Goal: Task Accomplishment & Management: Manage account settings

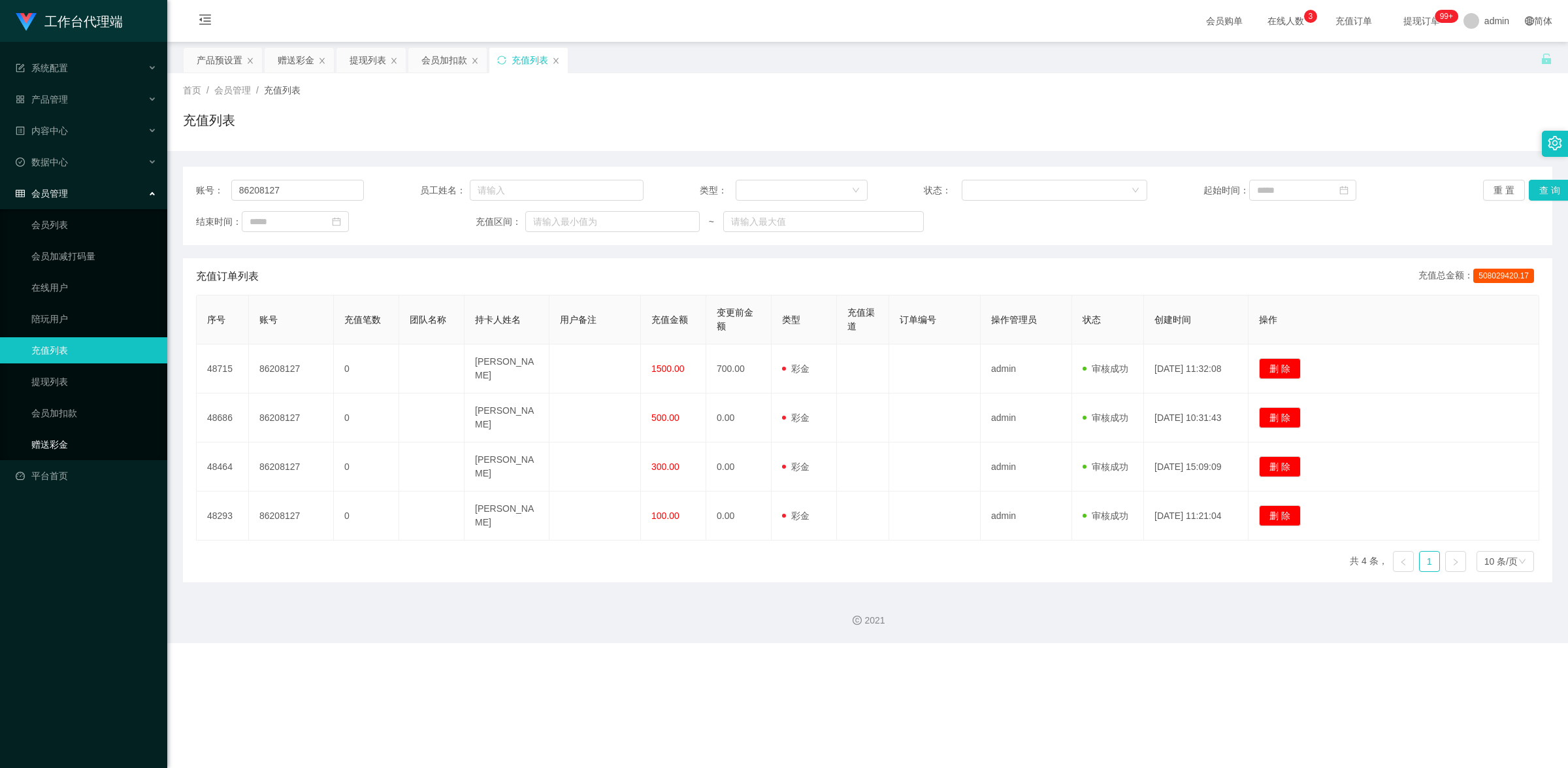
click at [72, 436] on link "赠送彩金" at bounding box center [94, 444] width 125 height 26
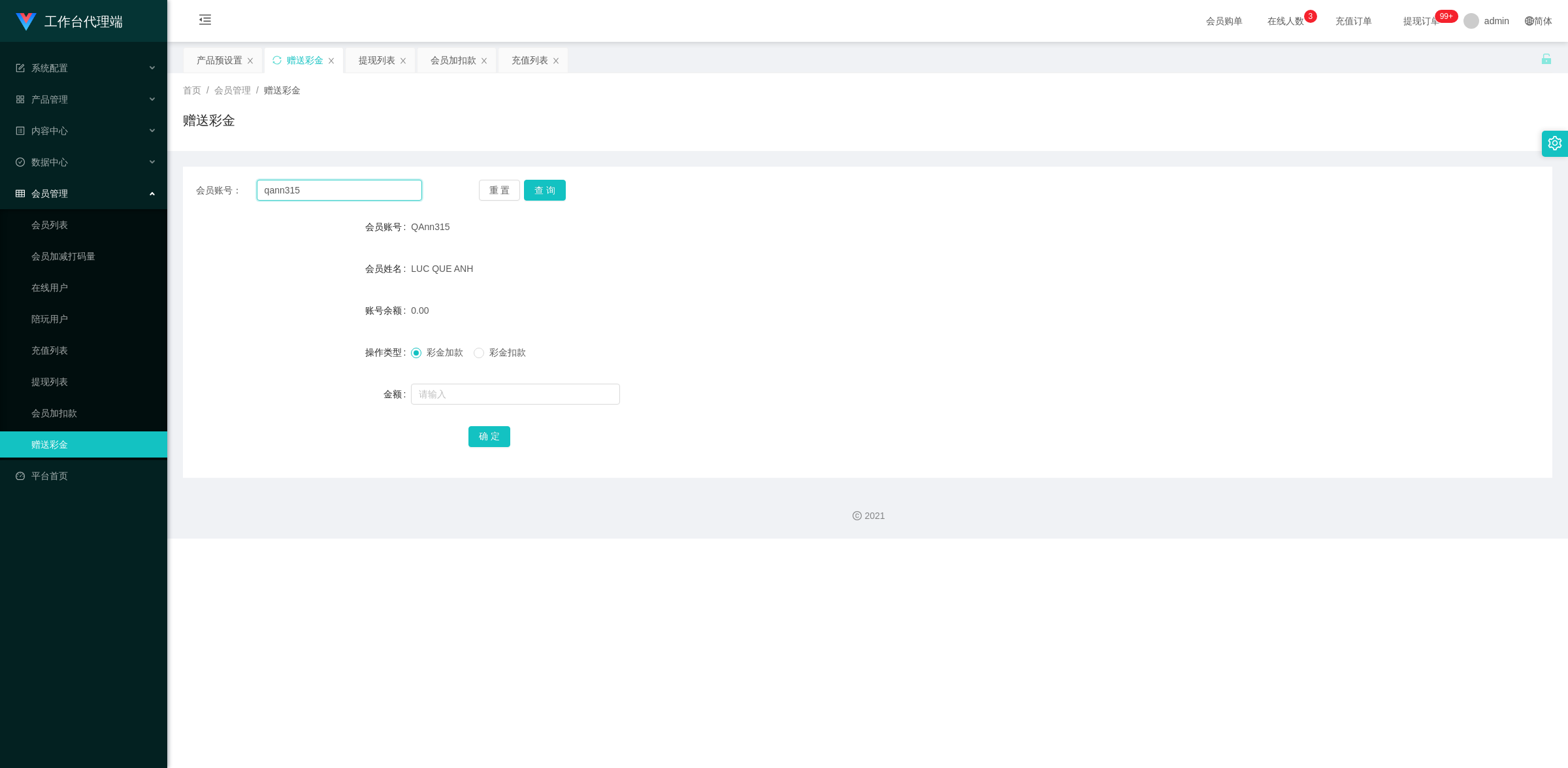
drag, startPoint x: 320, startPoint y: 187, endPoint x: 208, endPoint y: 187, distance: 112.0
click at [208, 187] on div "会员账号： qann315" at bounding box center [309, 189] width 226 height 21
paste input "83386349"
type input "83386349"
click at [559, 179] on div "会员账号： 83386349 重 置 查 询 会员账号 QAnn315 会员姓名 [PERSON_NAME] QUE ANH 账号余额 0.00 操作类型 彩…" at bounding box center [868, 321] width 1369 height 311
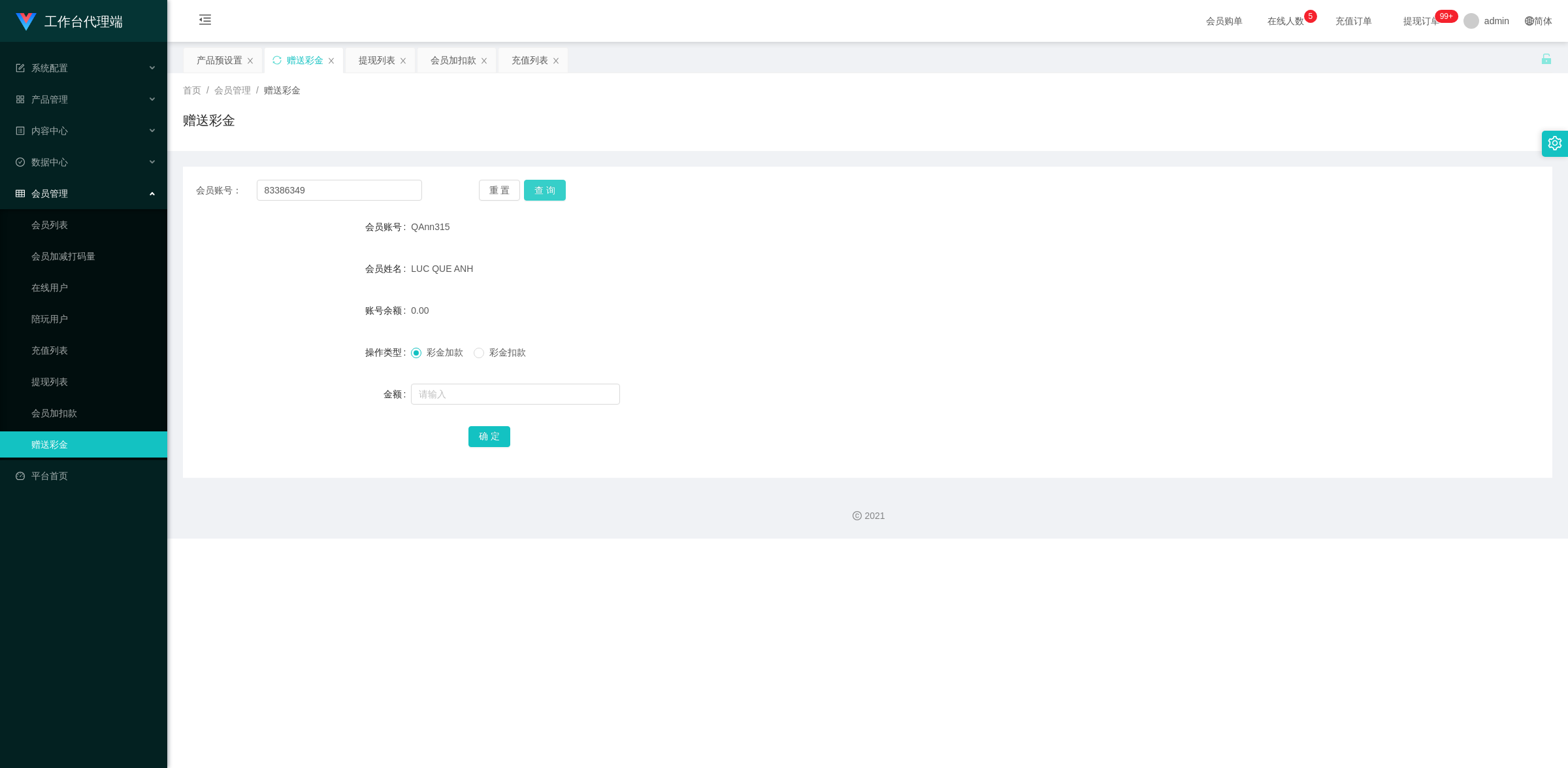
click at [558, 183] on button "查 询" at bounding box center [545, 189] width 42 height 21
click at [544, 389] on input "text" at bounding box center [514, 393] width 209 height 21
type input "100"
click at [498, 432] on button "确 定" at bounding box center [489, 436] width 42 height 21
click at [51, 99] on span "产品管理" at bounding box center [41, 99] width 52 height 11
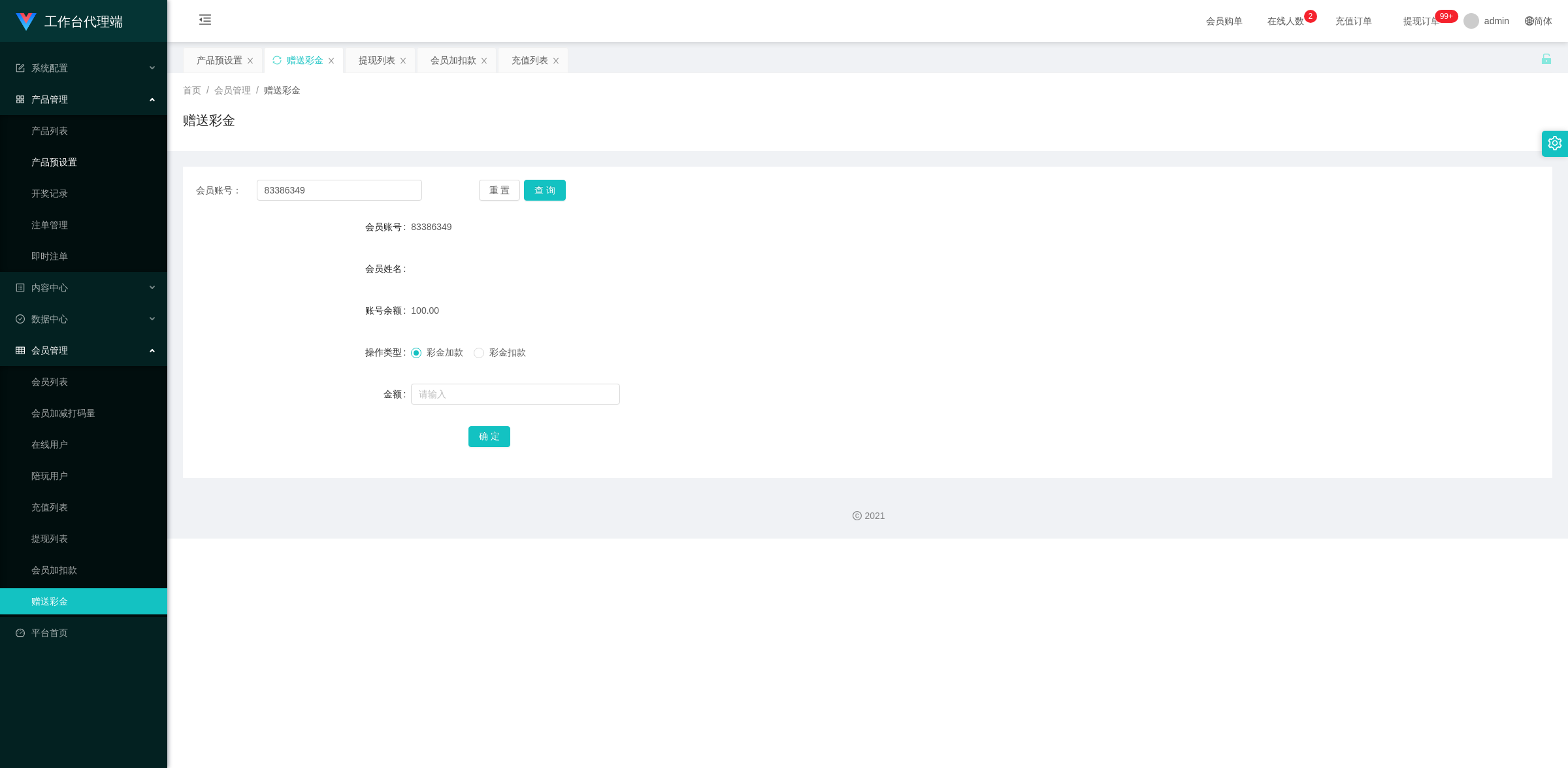
click at [95, 164] on link "产品预设置" at bounding box center [94, 162] width 125 height 26
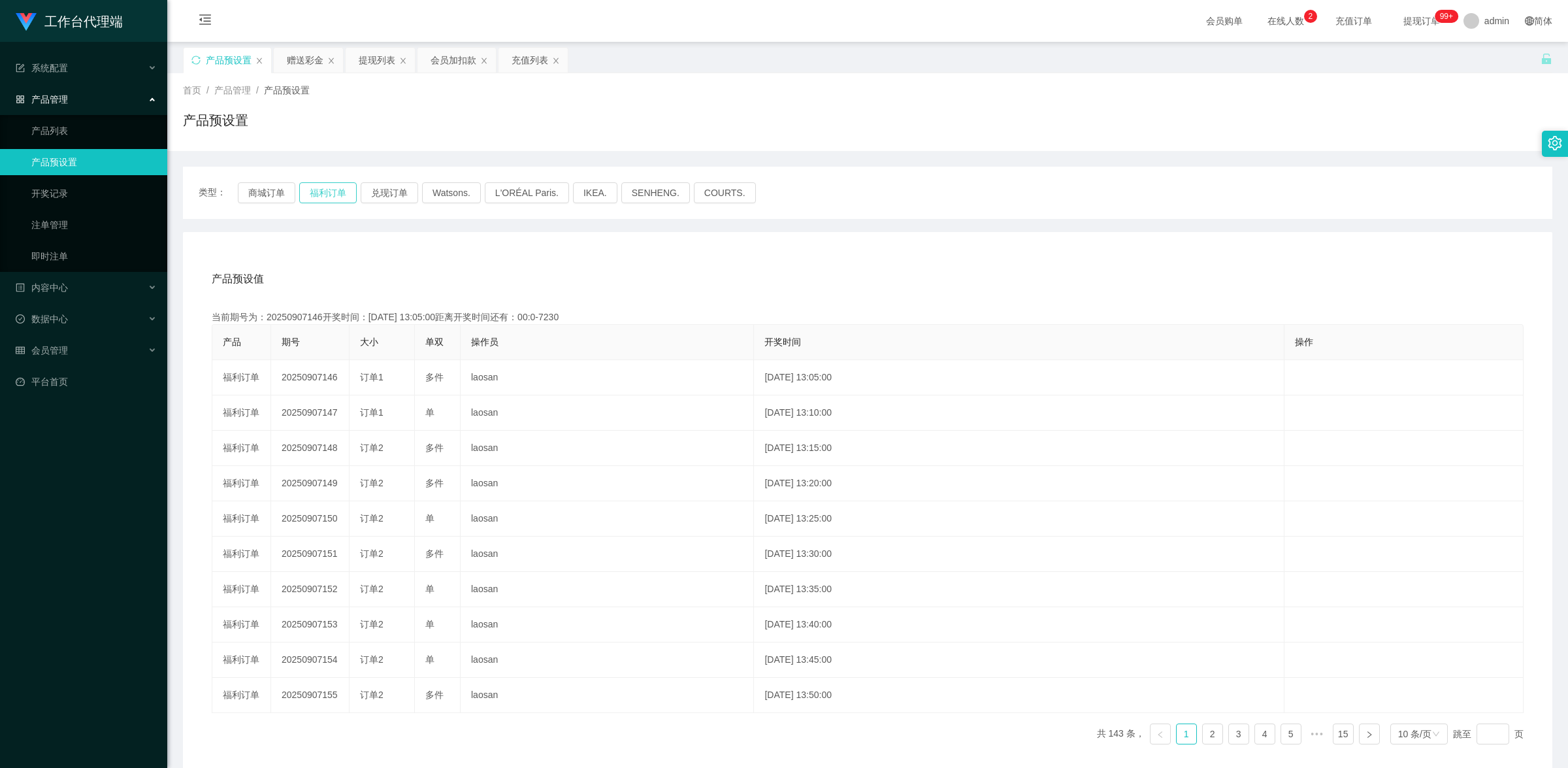
click at [340, 188] on button "福利订单" at bounding box center [327, 192] width 58 height 21
click at [332, 193] on button "福利订单" at bounding box center [327, 192] width 58 height 21
click at [69, 354] on div "会员管理" at bounding box center [83, 350] width 167 height 26
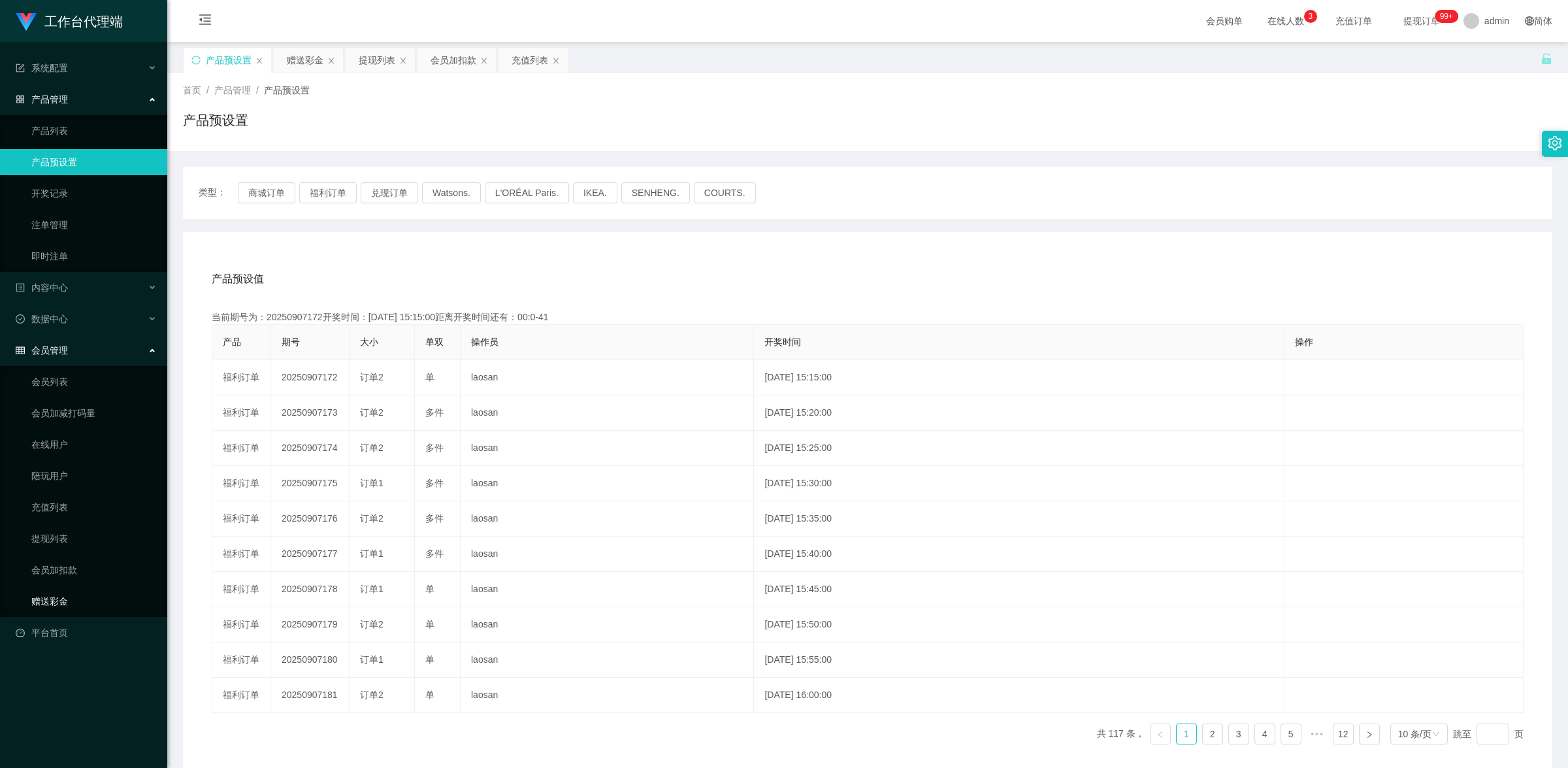
click at [47, 598] on link "赠送彩金" at bounding box center [94, 600] width 125 height 26
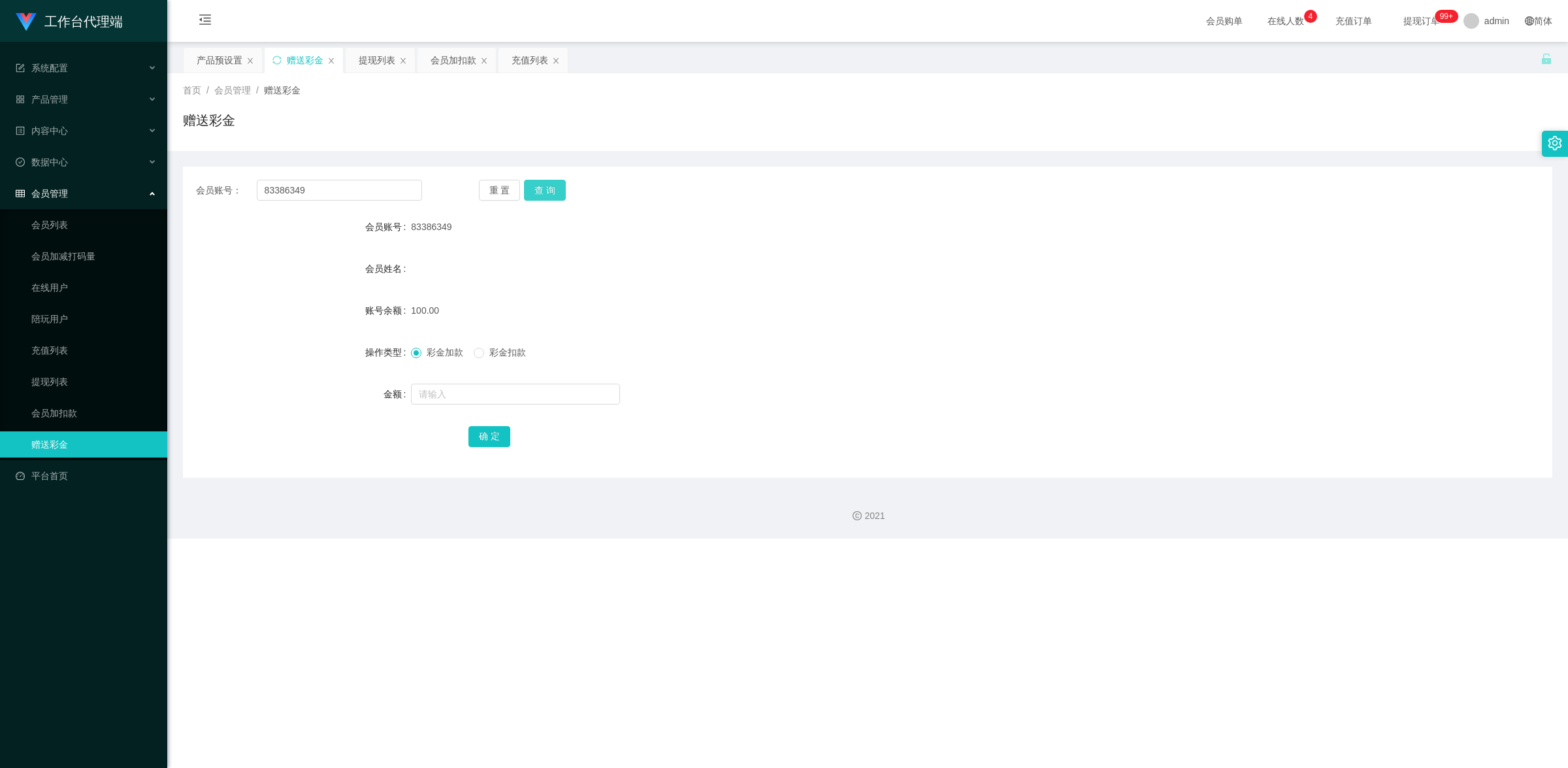
click at [553, 184] on button "查 询" at bounding box center [545, 189] width 42 height 21
drag, startPoint x: 315, startPoint y: 196, endPoint x: 236, endPoint y: 199, distance: 79.1
click at [236, 199] on div "会员账号： 83386349" at bounding box center [309, 189] width 226 height 21
click at [531, 184] on button "查 询" at bounding box center [545, 189] width 42 height 21
click at [557, 197] on button "查 询" at bounding box center [545, 189] width 42 height 21
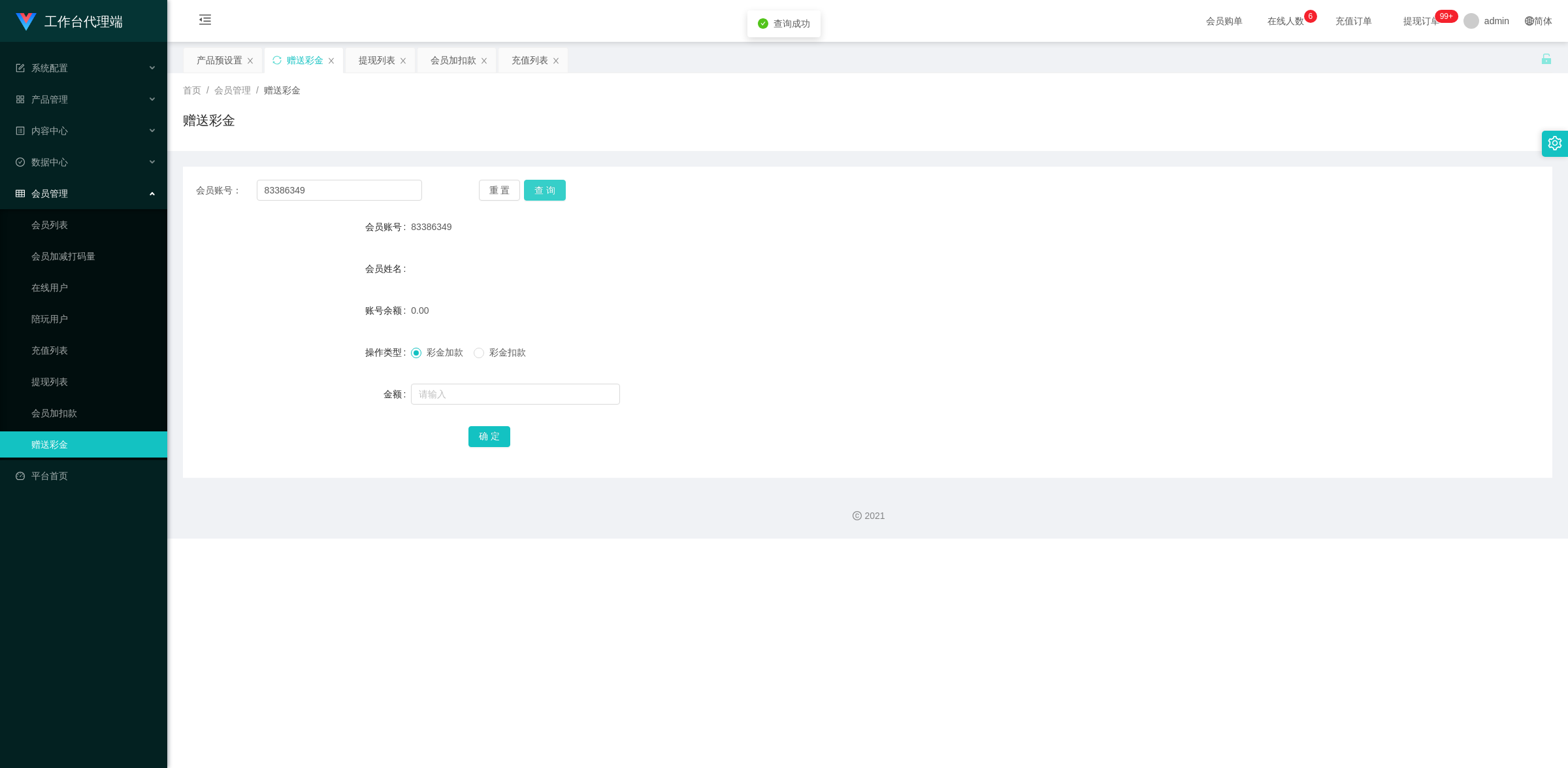
click at [558, 196] on button "查 询" at bounding box center [545, 189] width 42 height 21
click at [480, 403] on input "text" at bounding box center [514, 393] width 209 height 21
type input "150"
click at [479, 427] on button "确 定" at bounding box center [489, 436] width 42 height 21
click at [545, 188] on button "查 询" at bounding box center [545, 189] width 42 height 21
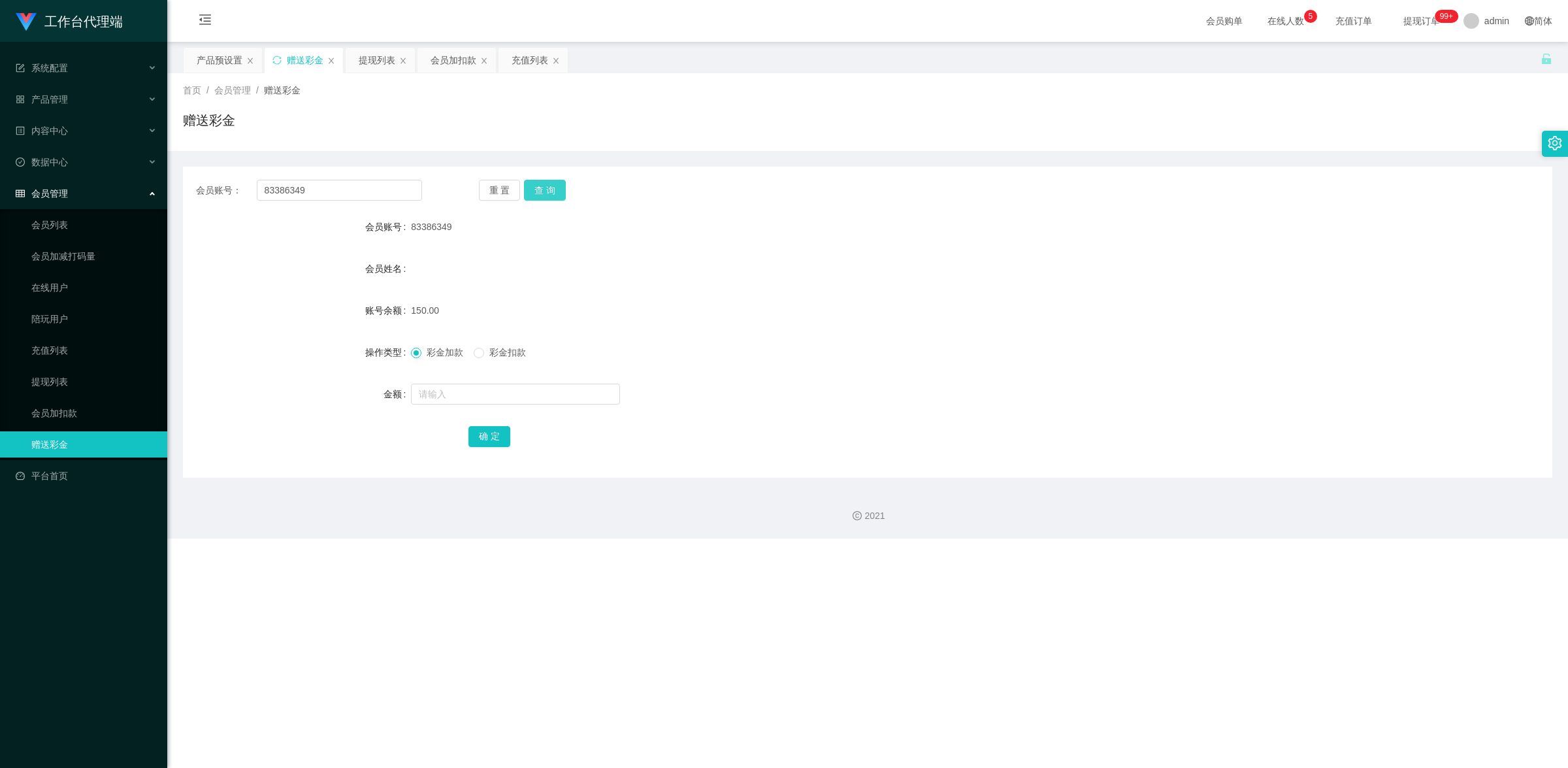
click at [536, 199] on button "查 询" at bounding box center [545, 189] width 42 height 21
click at [555, 173] on div "会员账号： 83386349 重 置 查 询 会员账号 83386349 会员姓名 账号余额 150.00 操作类型 彩金加款 彩金扣款 金额 确 定" at bounding box center [868, 321] width 1369 height 311
click at [552, 189] on button "查 询" at bounding box center [545, 189] width 42 height 21
click at [105, 100] on div "产品管理" at bounding box center [83, 99] width 167 height 26
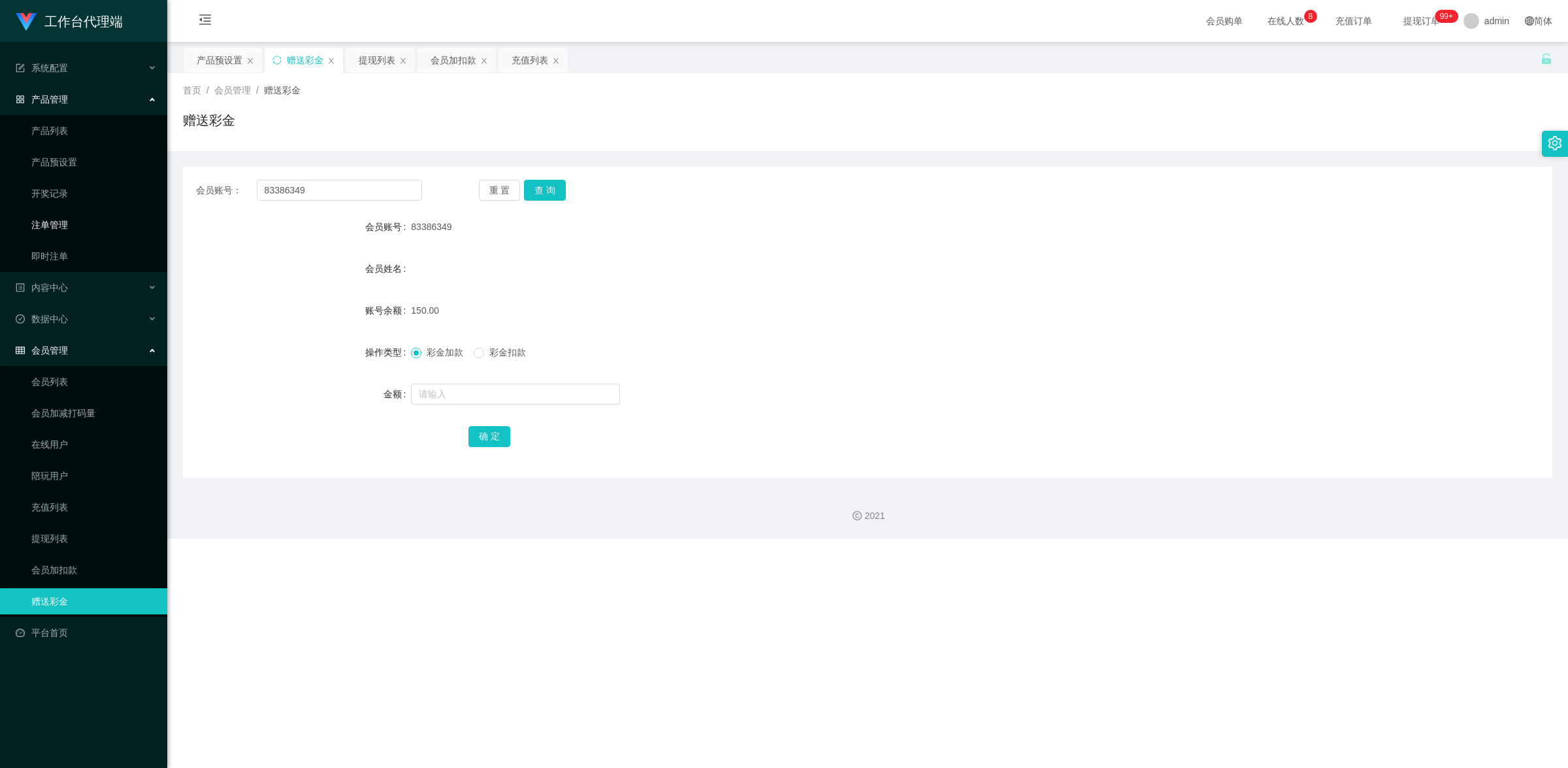
click at [79, 225] on link "注单管理" at bounding box center [94, 224] width 125 height 26
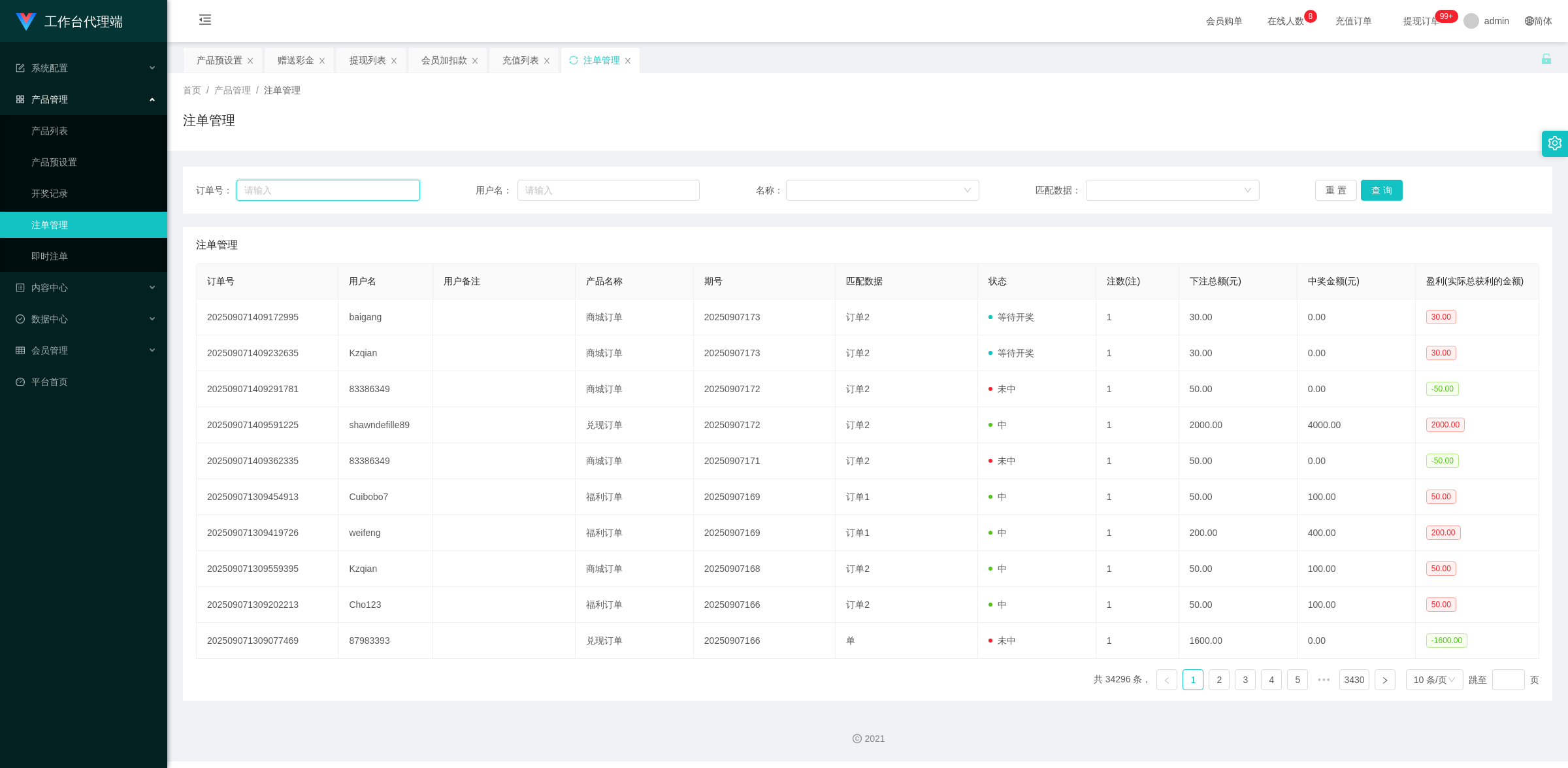
click at [303, 195] on input "text" at bounding box center [327, 189] width 183 height 21
click at [64, 353] on span "会员管理" at bounding box center [41, 350] width 52 height 11
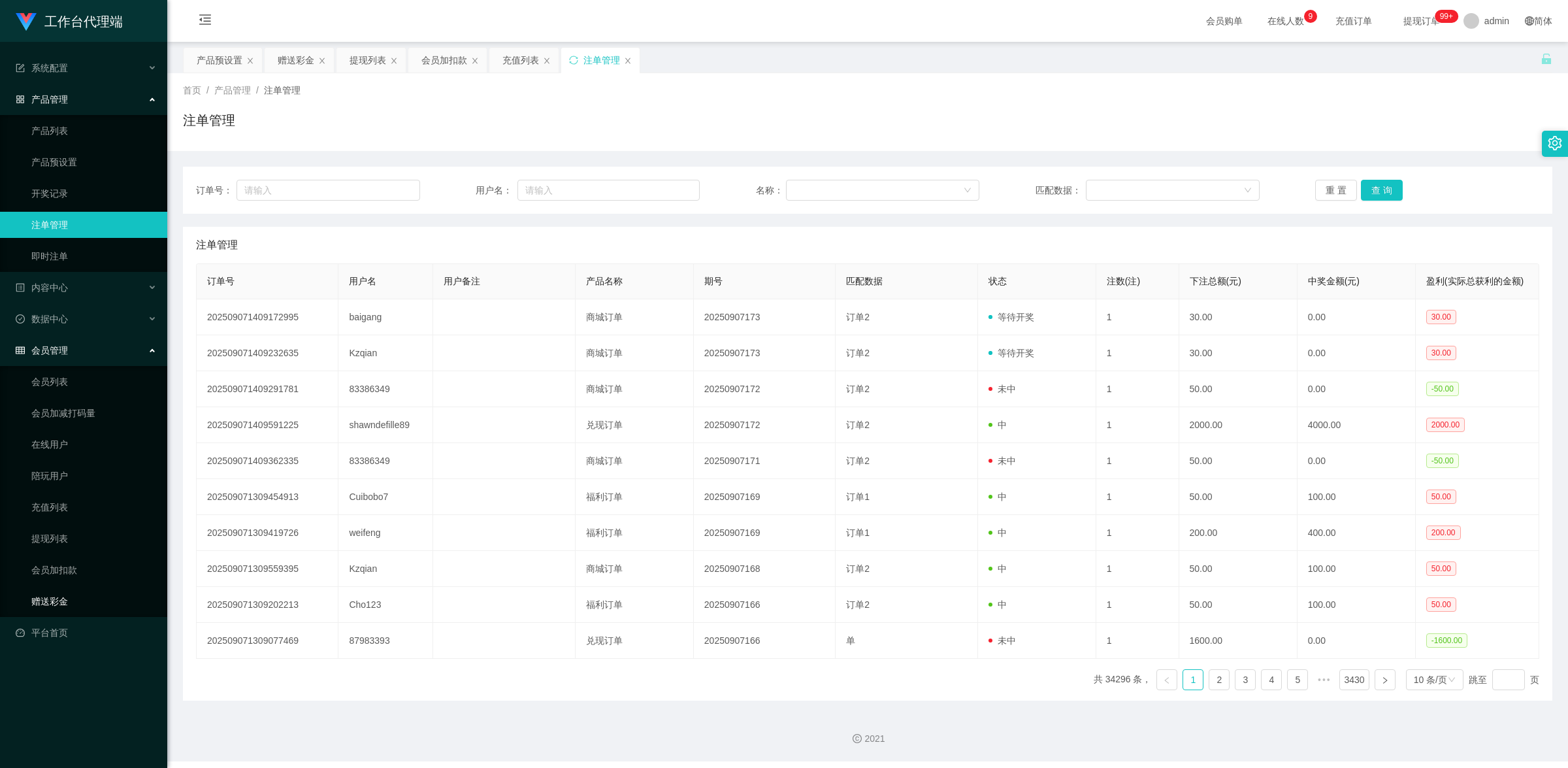
click at [66, 611] on link "赠送彩金" at bounding box center [94, 600] width 125 height 26
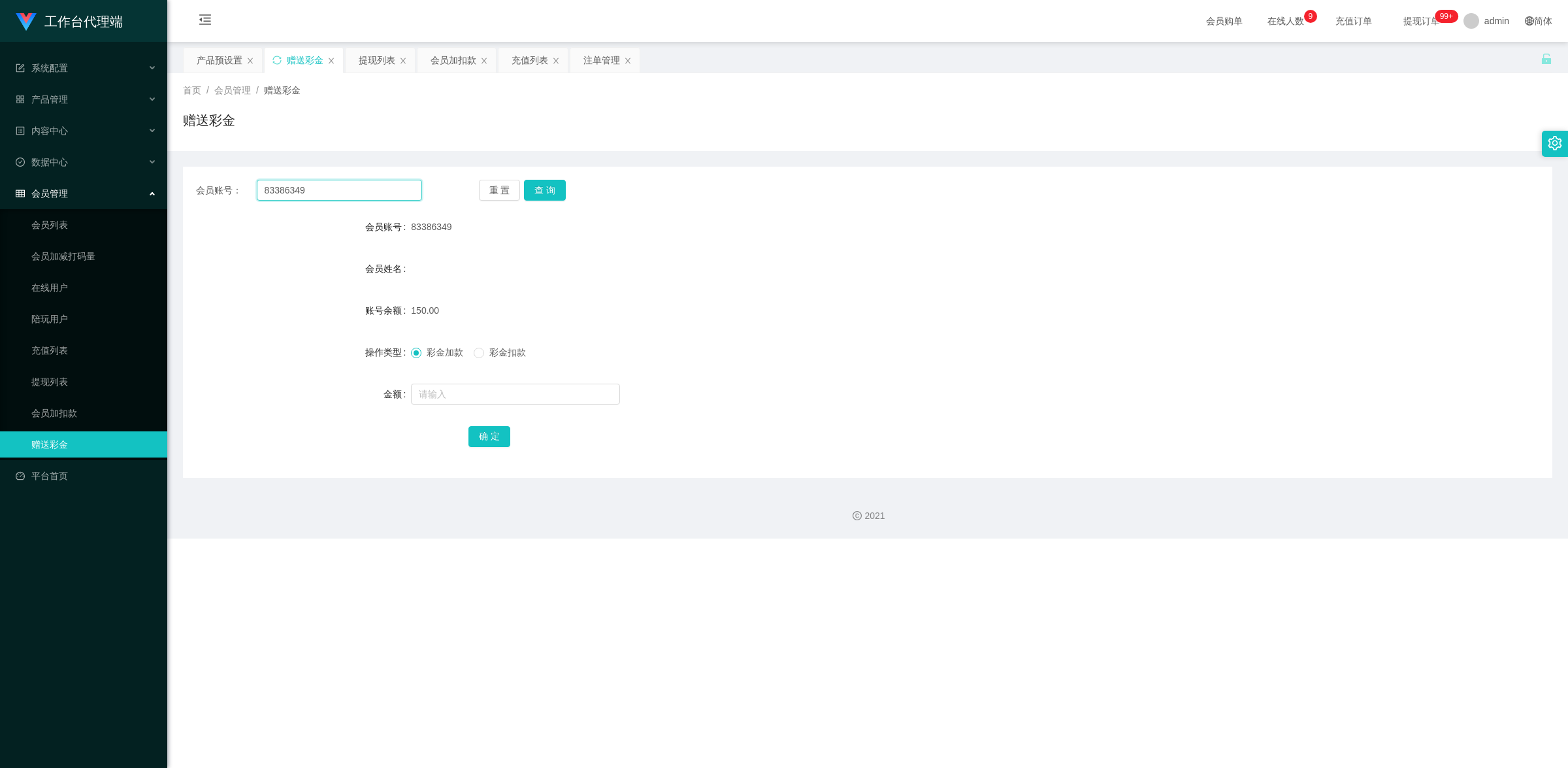
drag, startPoint x: 323, startPoint y: 191, endPoint x: 278, endPoint y: 173, distance: 48.5
click at [252, 181] on div "会员账号： 83386349" at bounding box center [309, 189] width 226 height 21
click at [103, 99] on div "产品管理" at bounding box center [83, 99] width 167 height 26
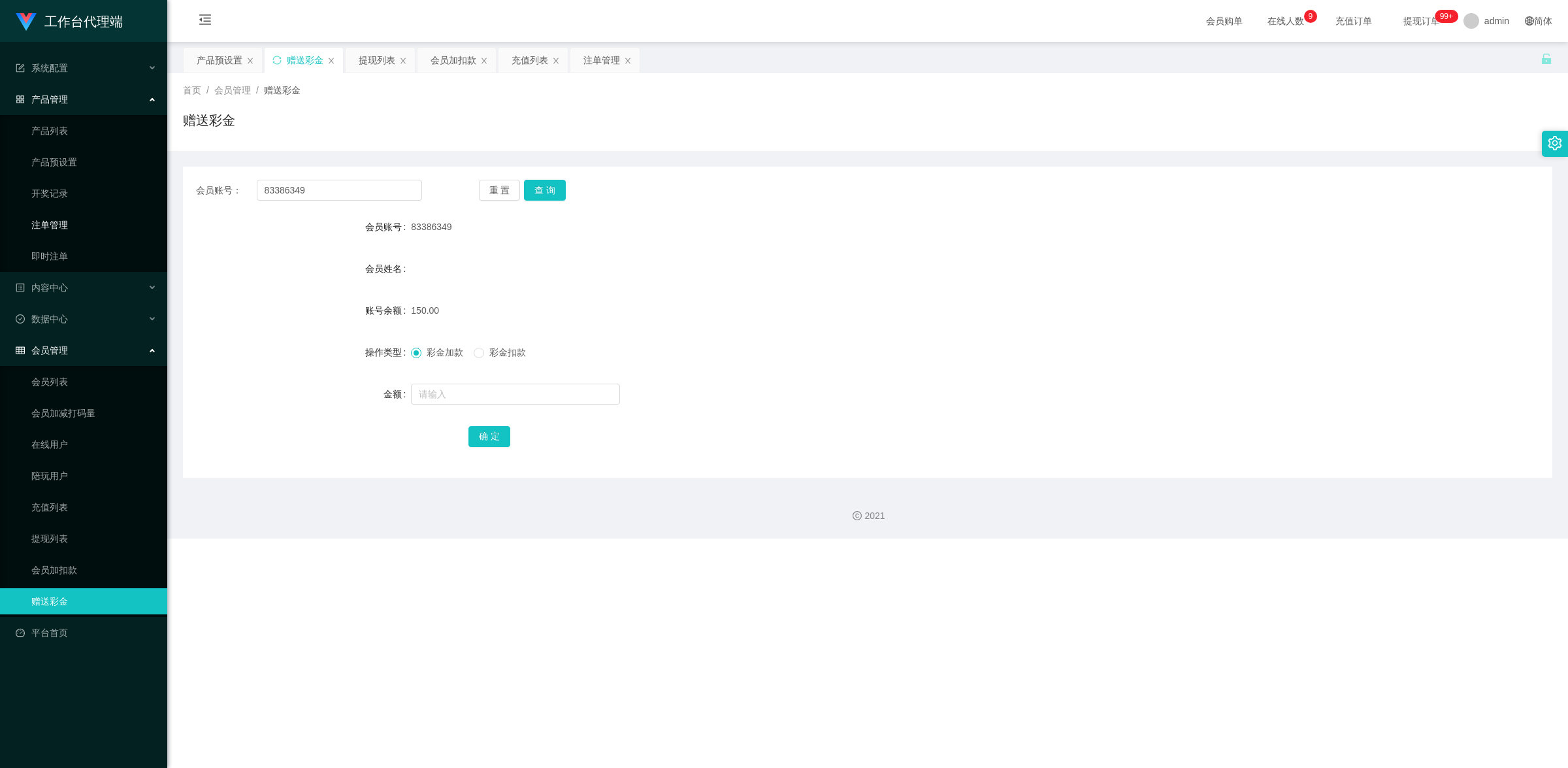
click at [99, 217] on link "注单管理" at bounding box center [94, 224] width 125 height 26
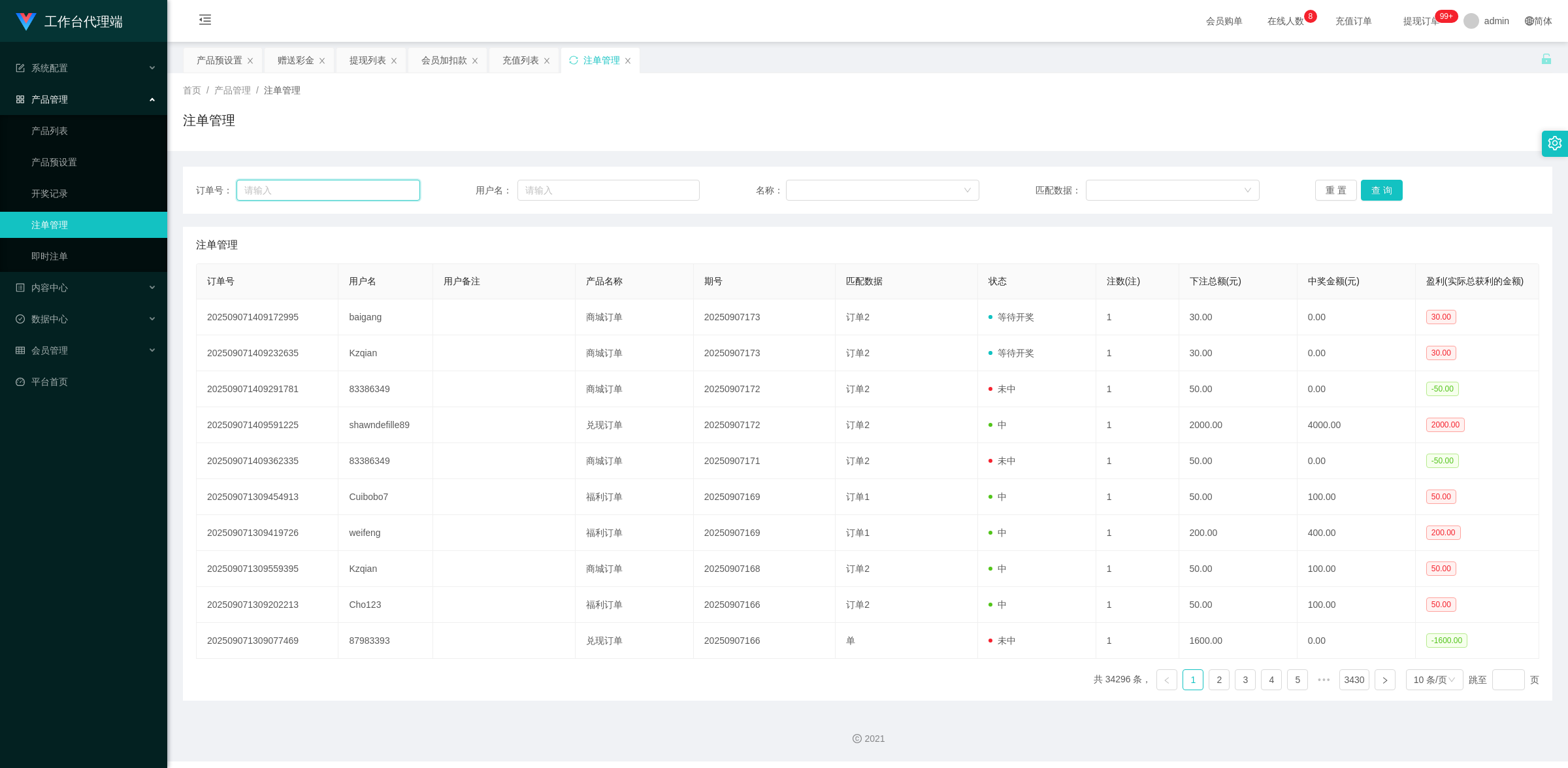
click at [377, 186] on input "text" at bounding box center [327, 189] width 183 height 21
paste input "83386349"
type input "83386349"
click at [1373, 183] on button "查 询" at bounding box center [1381, 189] width 42 height 21
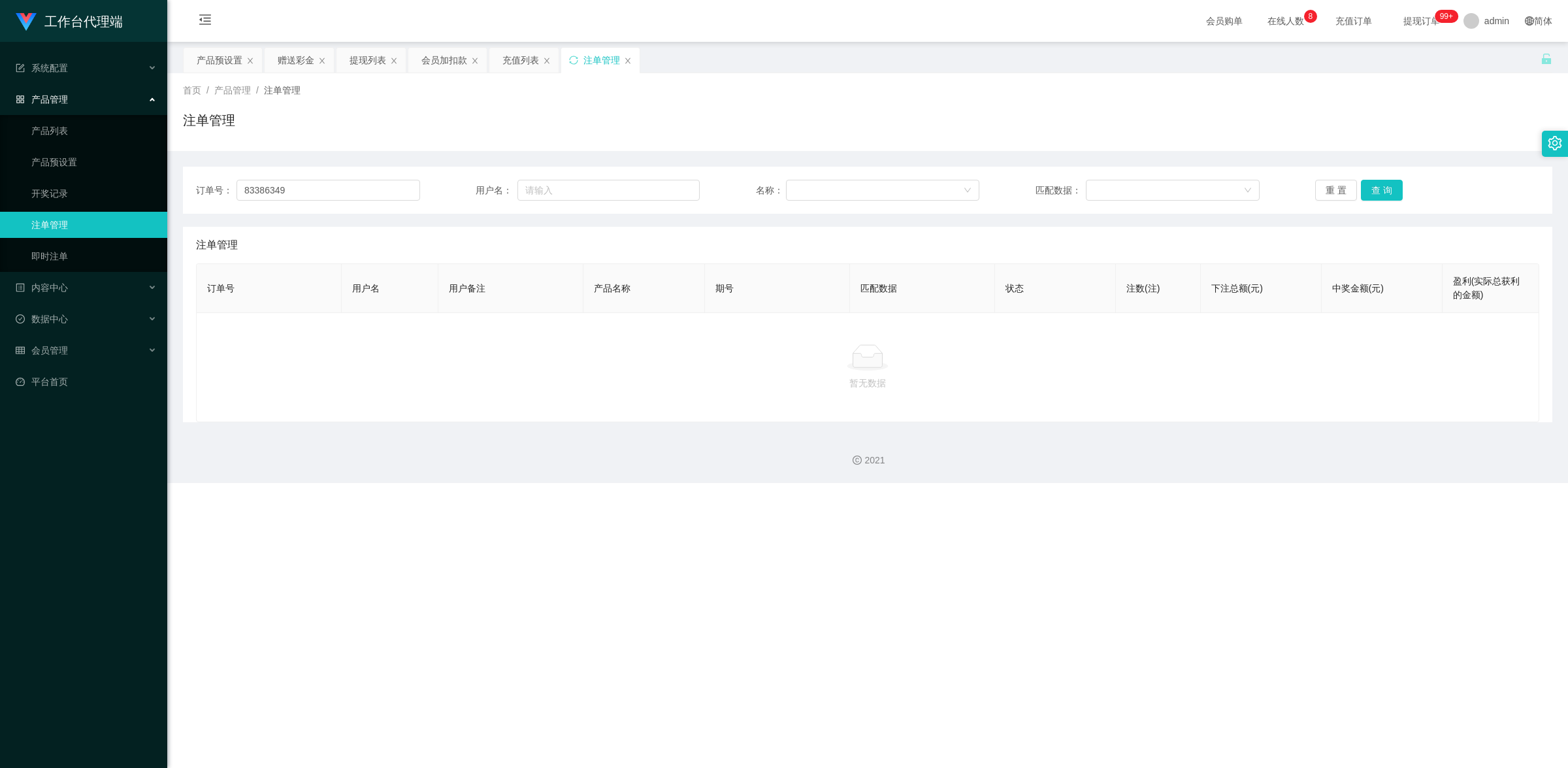
click at [56, 96] on span "产品管理" at bounding box center [41, 99] width 52 height 11
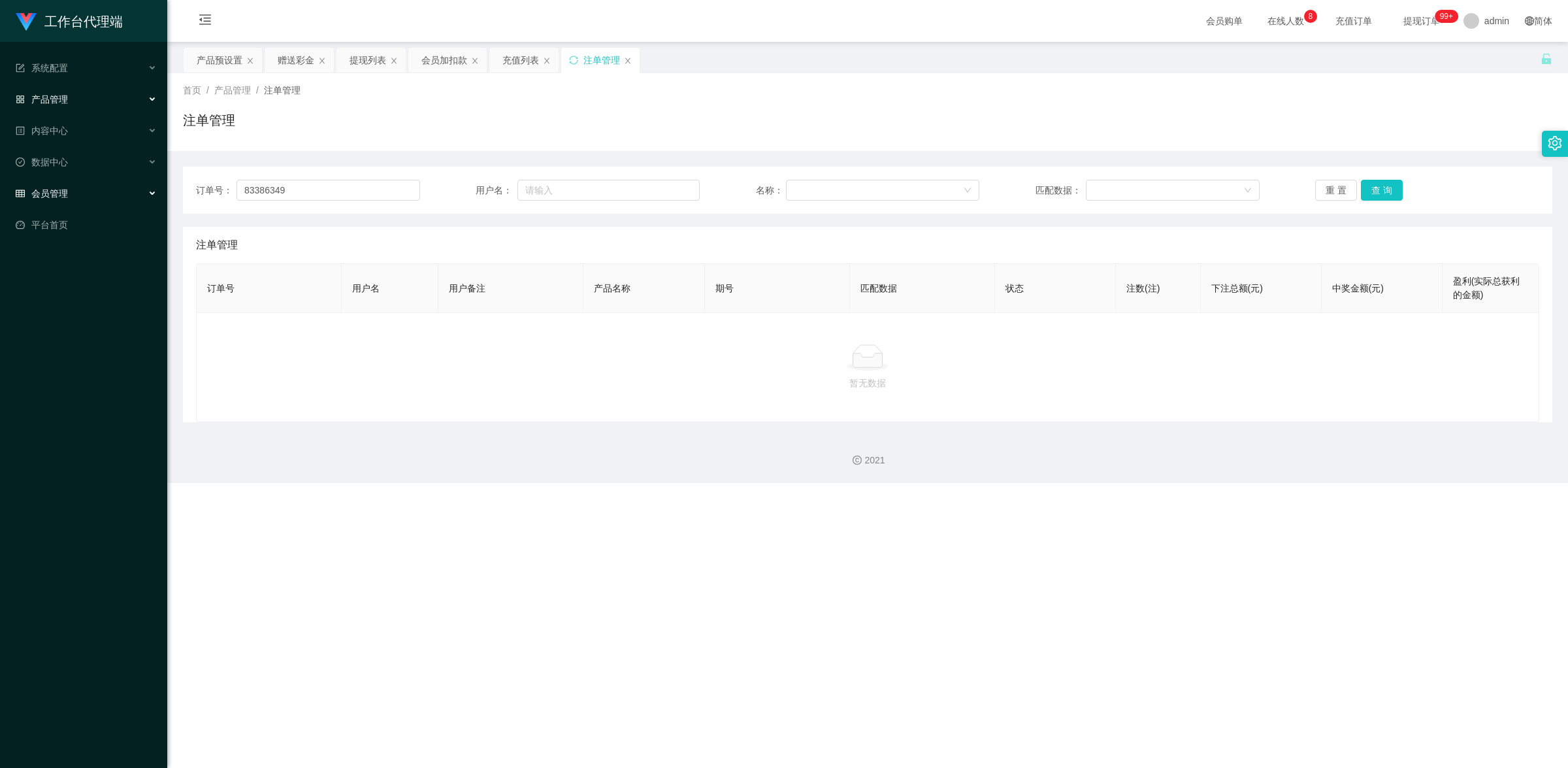
click at [80, 201] on div "会员管理" at bounding box center [83, 193] width 167 height 26
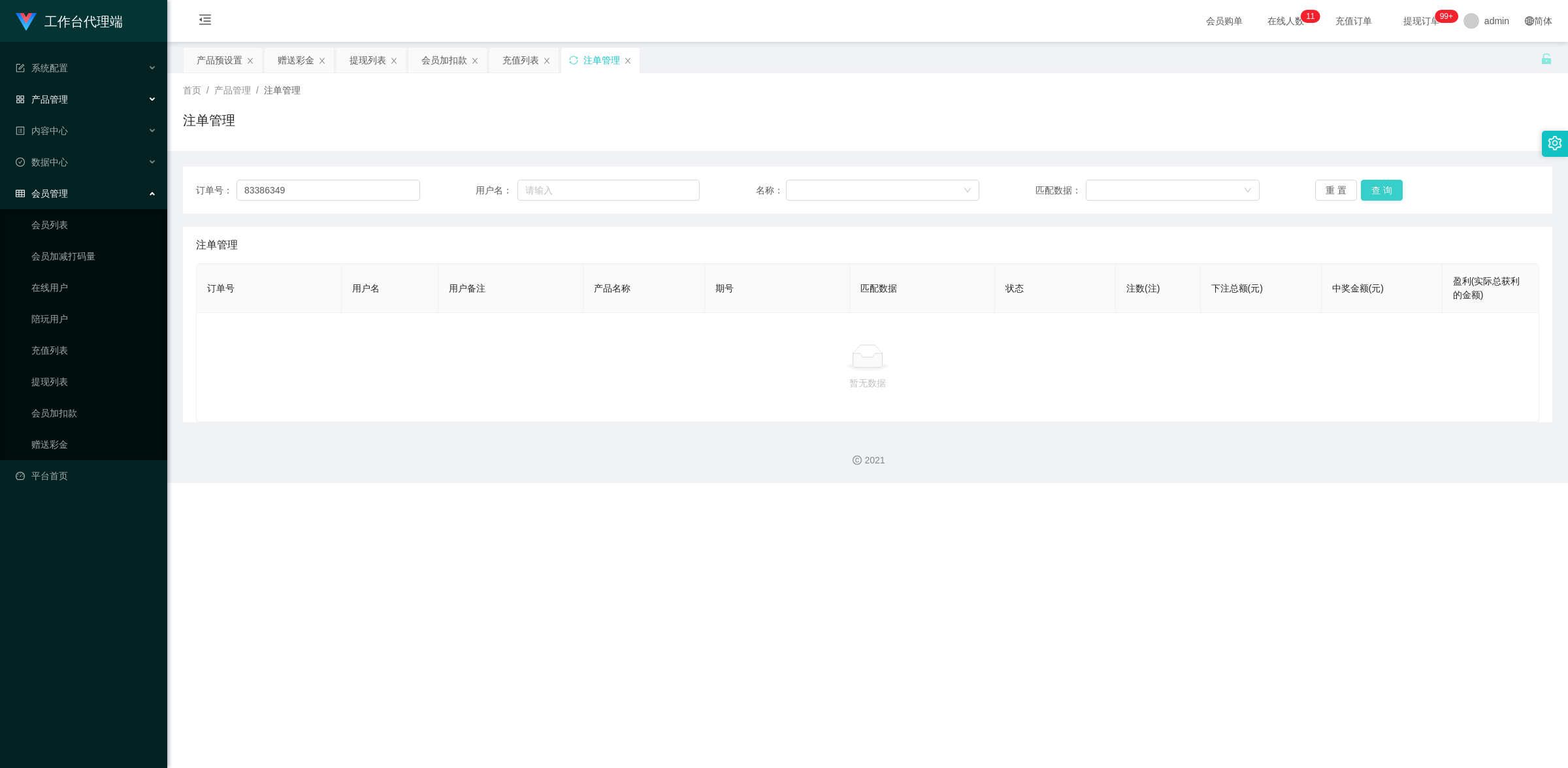
click at [1375, 190] on button "查 询" at bounding box center [1381, 189] width 42 height 21
drag, startPoint x: 77, startPoint y: 377, endPoint x: 107, endPoint y: 348, distance: 41.7
click at [76, 377] on link "提现列表" at bounding box center [94, 381] width 125 height 26
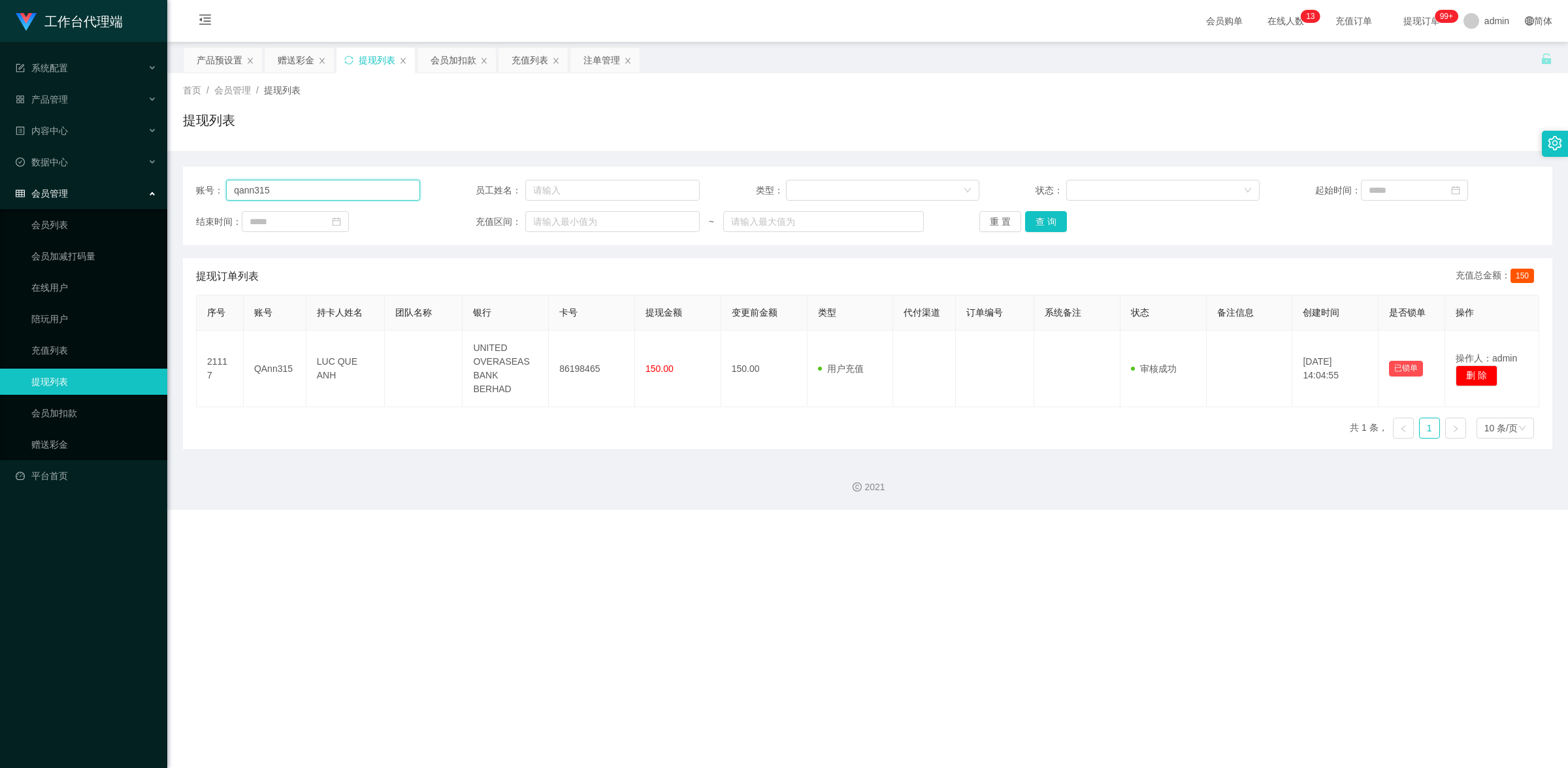
drag, startPoint x: 288, startPoint y: 196, endPoint x: 230, endPoint y: 193, distance: 58.1
click at [230, 193] on input "qann315" at bounding box center [322, 189] width 193 height 21
paste input "83386349"
type input "83386349"
click at [1047, 219] on button "查 询" at bounding box center [1045, 220] width 42 height 21
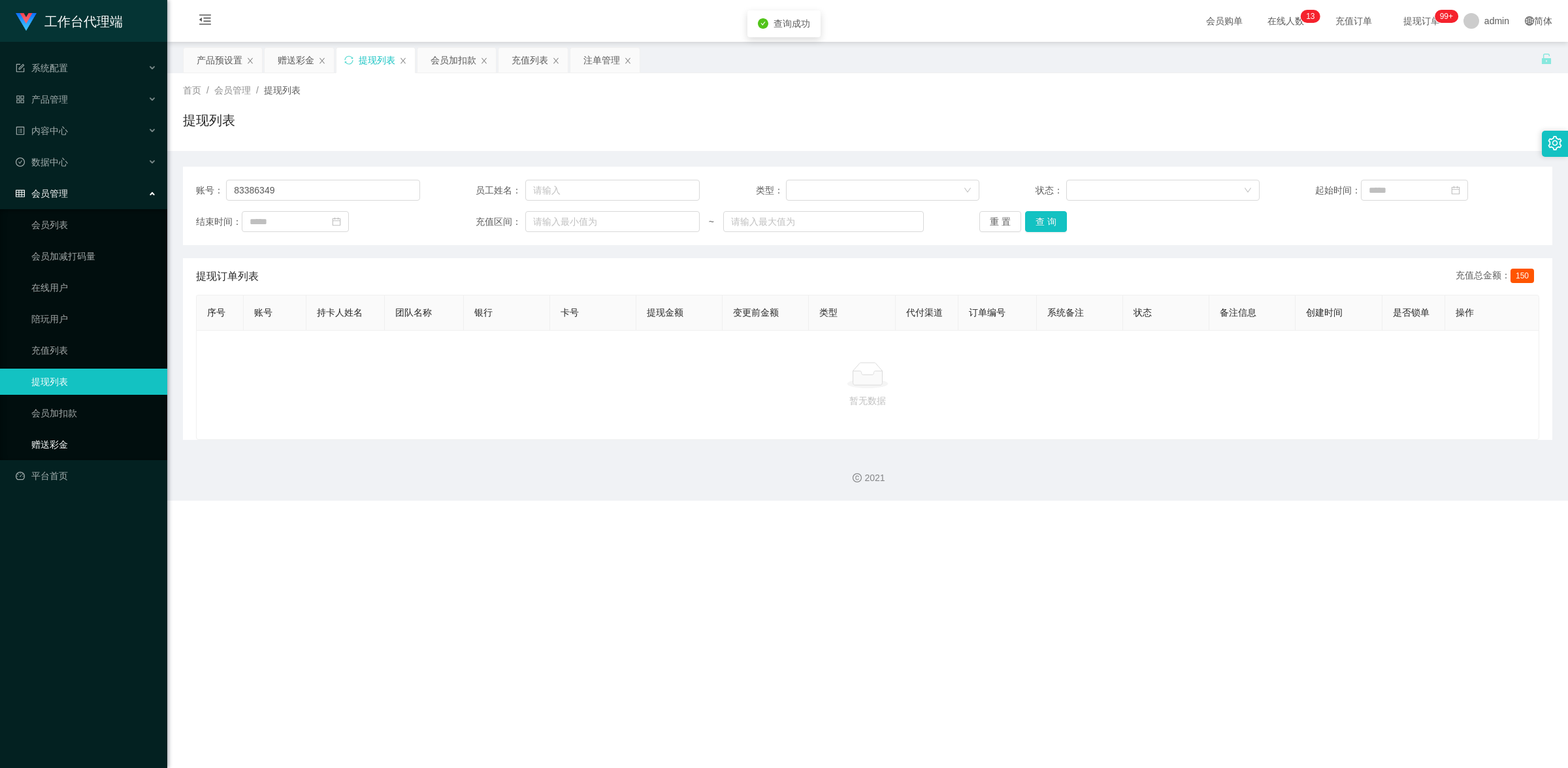
click at [83, 436] on link "赠送彩金" at bounding box center [94, 444] width 125 height 26
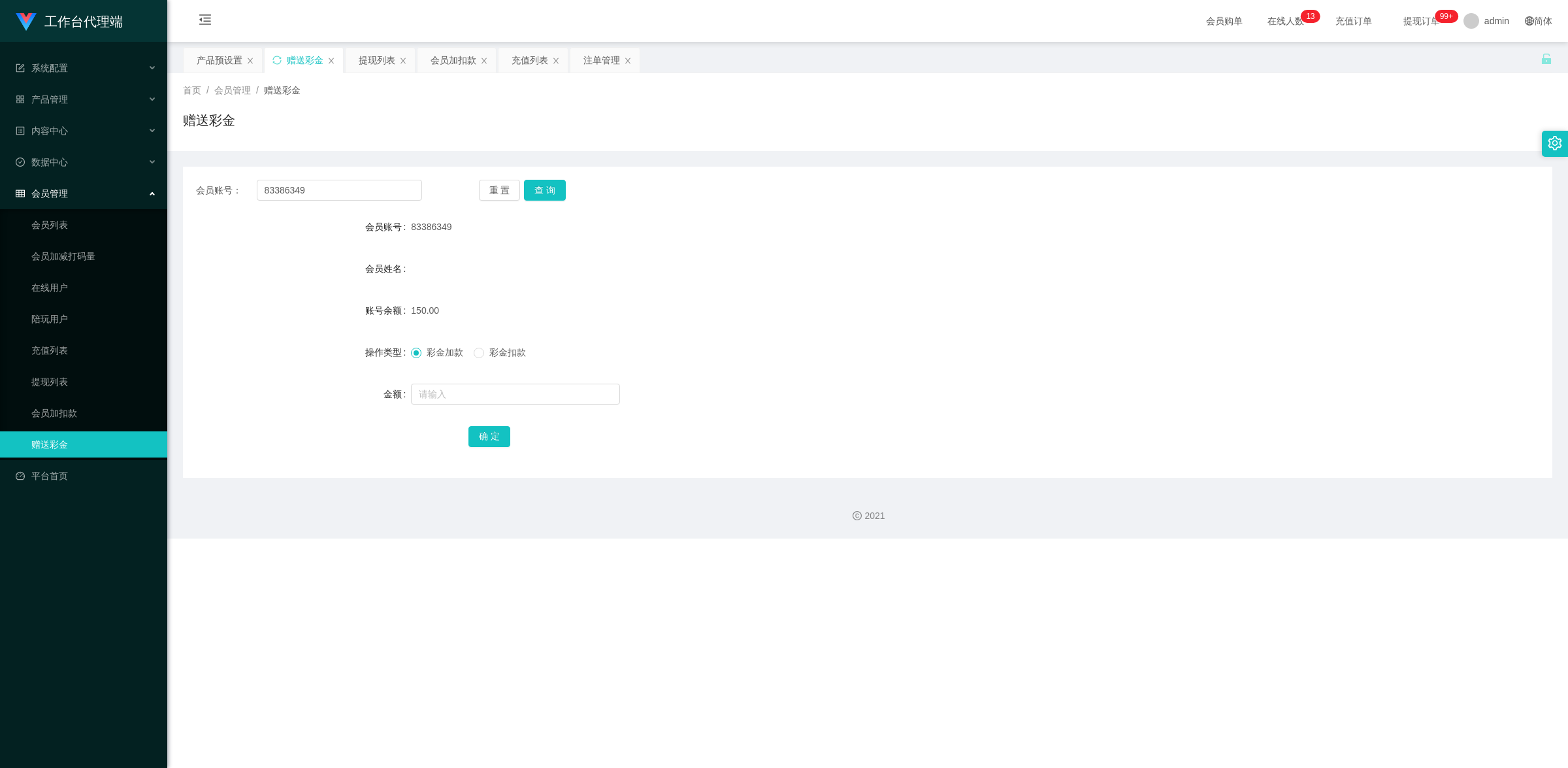
click at [496, 356] on span "彩金扣款" at bounding box center [507, 352] width 47 height 11
click at [482, 389] on input "text" at bounding box center [514, 393] width 209 height 21
type input "150"
drag, startPoint x: 495, startPoint y: 439, endPoint x: 511, endPoint y: 437, distance: 16.1
click at [495, 439] on button "确 定" at bounding box center [489, 436] width 42 height 21
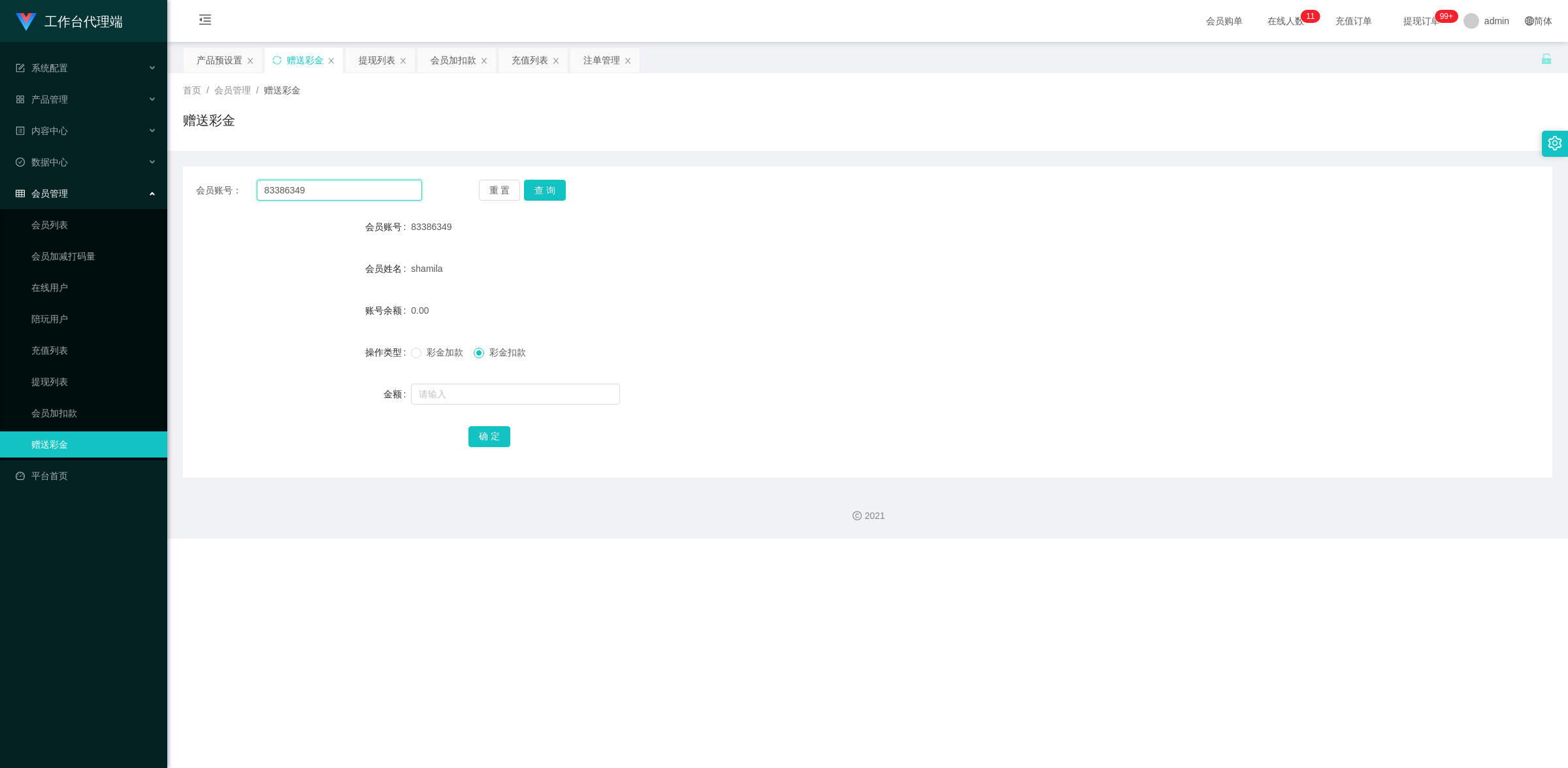
drag, startPoint x: 285, startPoint y: 189, endPoint x: 211, endPoint y: 184, distance: 74.2
click at [211, 184] on div "会员账号： 83386349" at bounding box center [309, 189] width 226 height 21
paste input "qann315"
type input "qann315"
click at [553, 183] on button "查 询" at bounding box center [545, 189] width 42 height 21
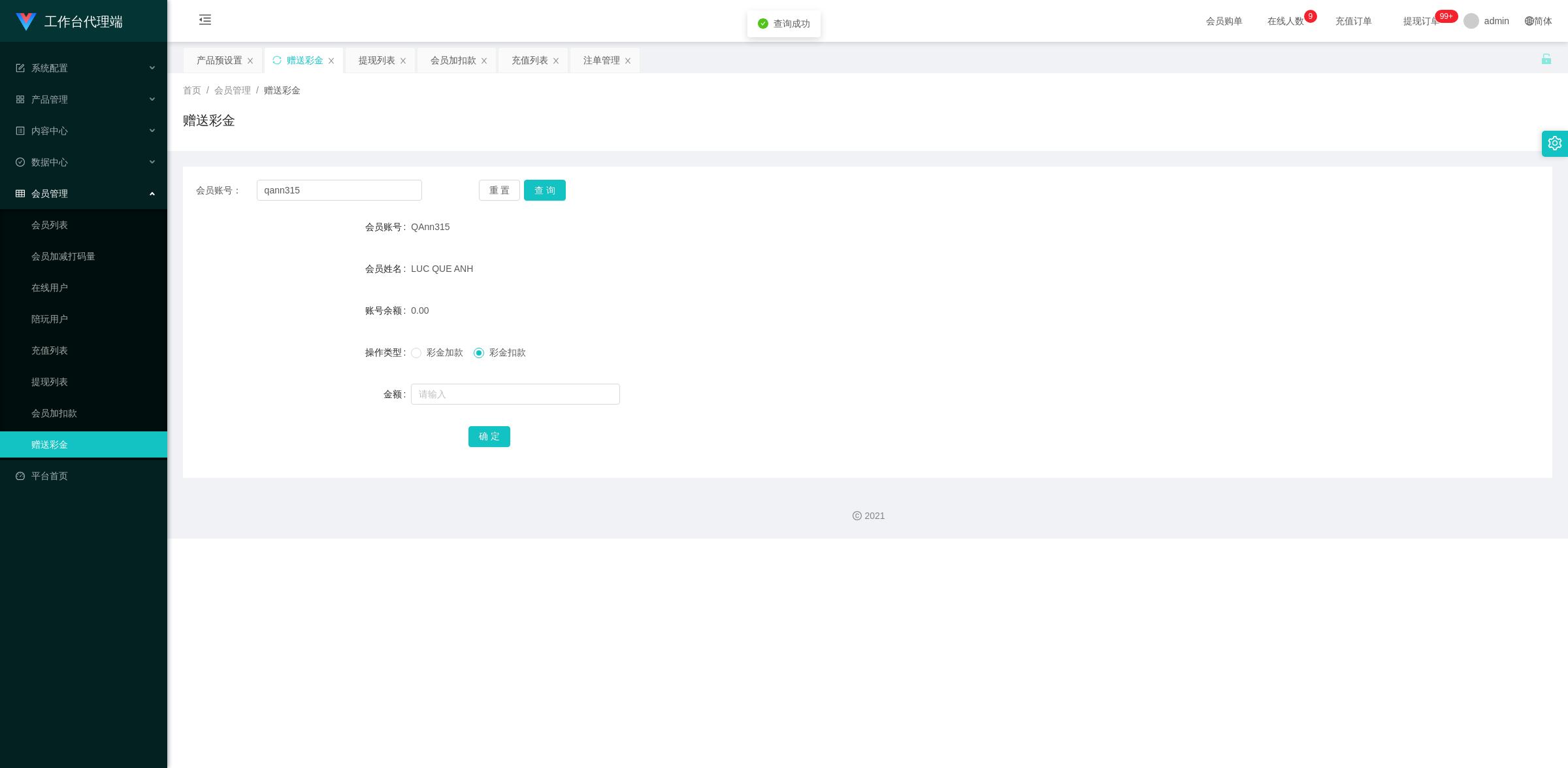
click at [422, 354] on span "彩金加款" at bounding box center [445, 352] width 47 height 11
click at [452, 395] on input "text" at bounding box center [514, 393] width 209 height 21
type input "100"
click at [477, 437] on button "确 定" at bounding box center [489, 436] width 42 height 21
drag, startPoint x: 314, startPoint y: 194, endPoint x: 253, endPoint y: 183, distance: 62.0
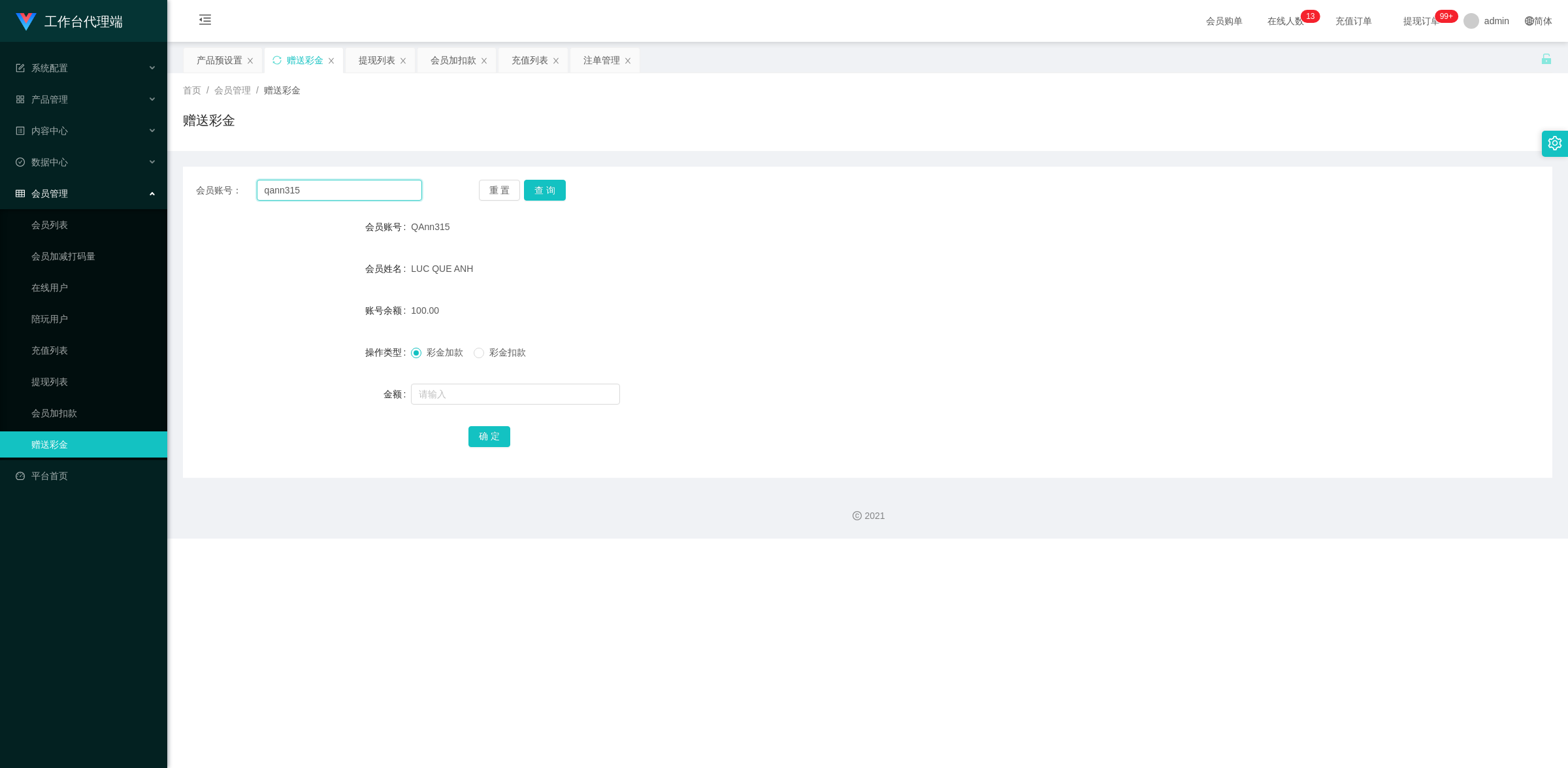
click at [253, 183] on div "会员账号： qann315" at bounding box center [309, 189] width 226 height 21
paste input "83386349"
type input "83386349"
drag, startPoint x: 546, startPoint y: 180, endPoint x: 544, endPoint y: 188, distance: 8.2
click at [546, 180] on button "查 询" at bounding box center [545, 189] width 42 height 21
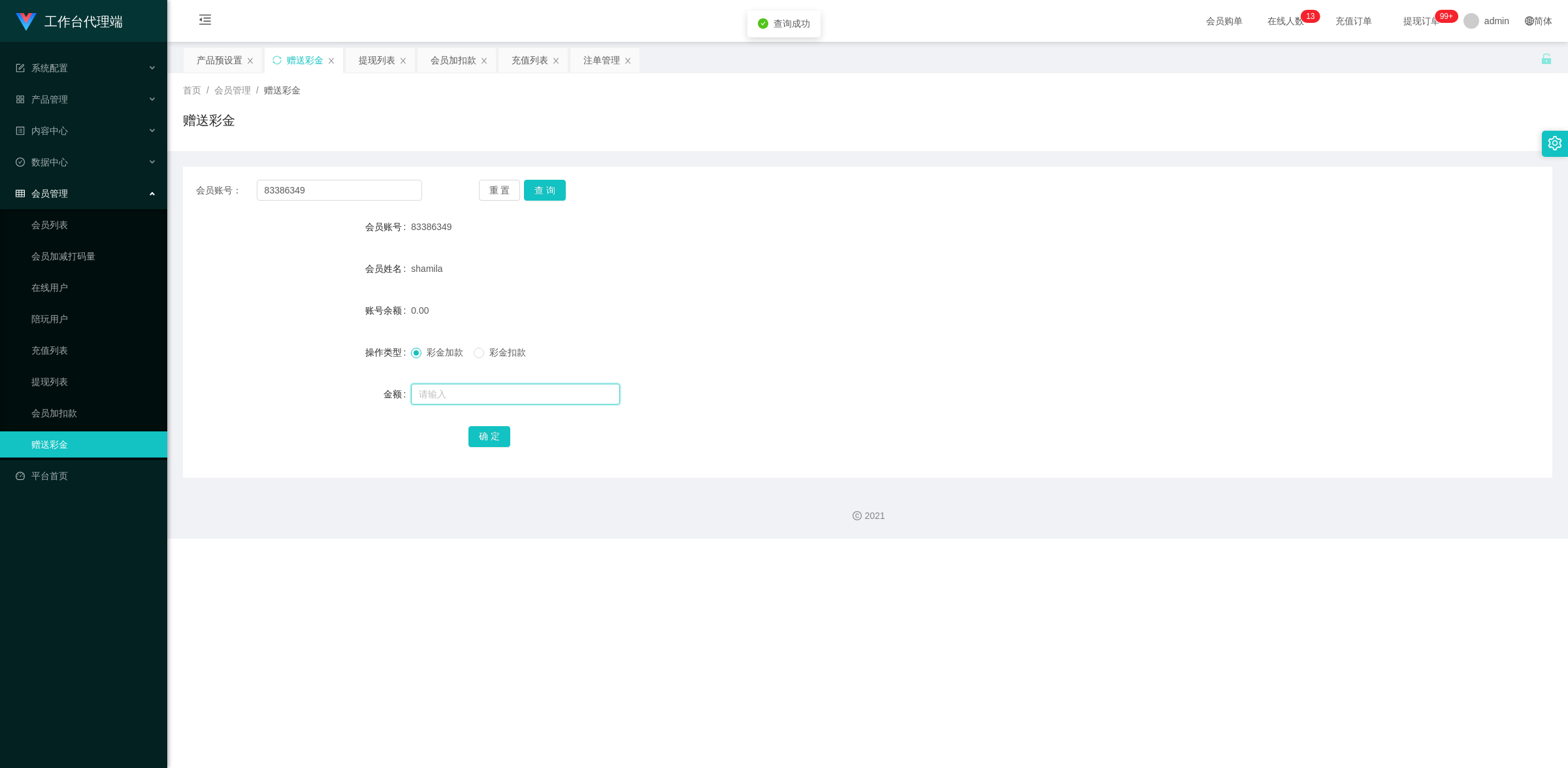
click at [474, 397] on input "text" at bounding box center [514, 393] width 209 height 21
type input "100"
drag, startPoint x: 492, startPoint y: 428, endPoint x: 513, endPoint y: 422, distance: 21.8
click at [492, 428] on button "确 定" at bounding box center [489, 436] width 42 height 21
click at [60, 191] on span "会员管理" at bounding box center [41, 193] width 52 height 11
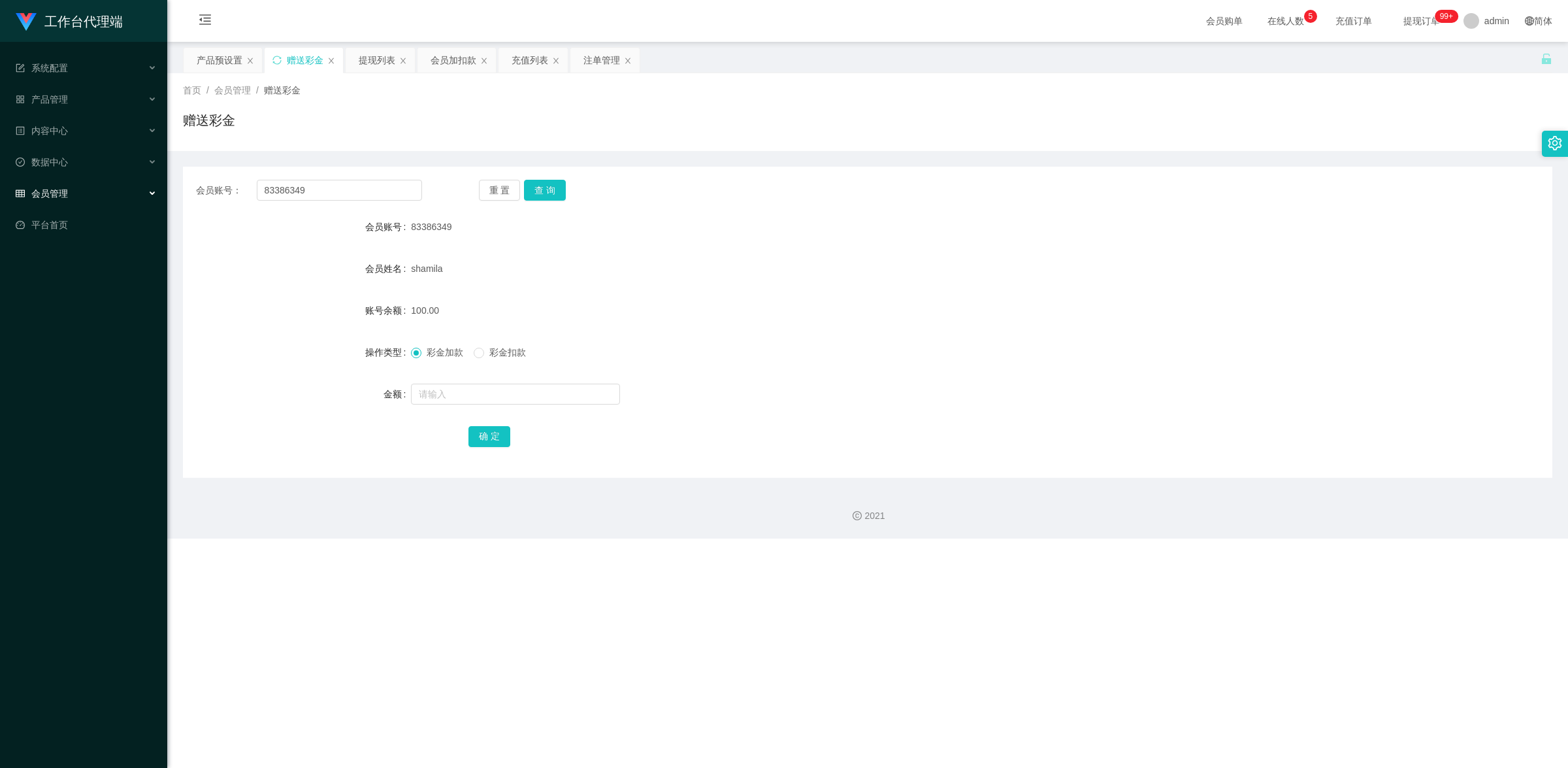
click at [63, 193] on span "会员管理" at bounding box center [41, 193] width 52 height 11
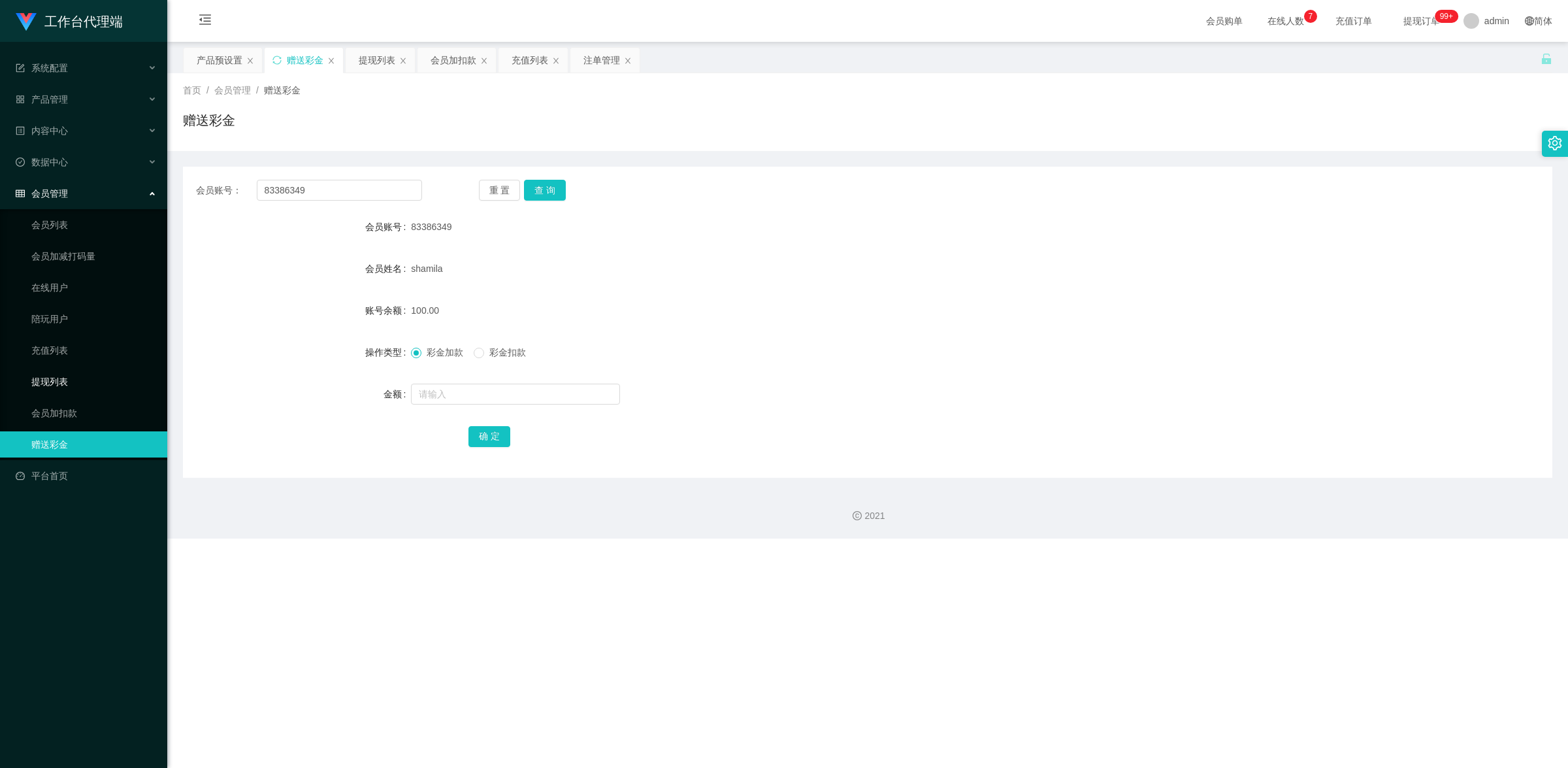
click at [71, 374] on link "提现列表" at bounding box center [94, 381] width 125 height 26
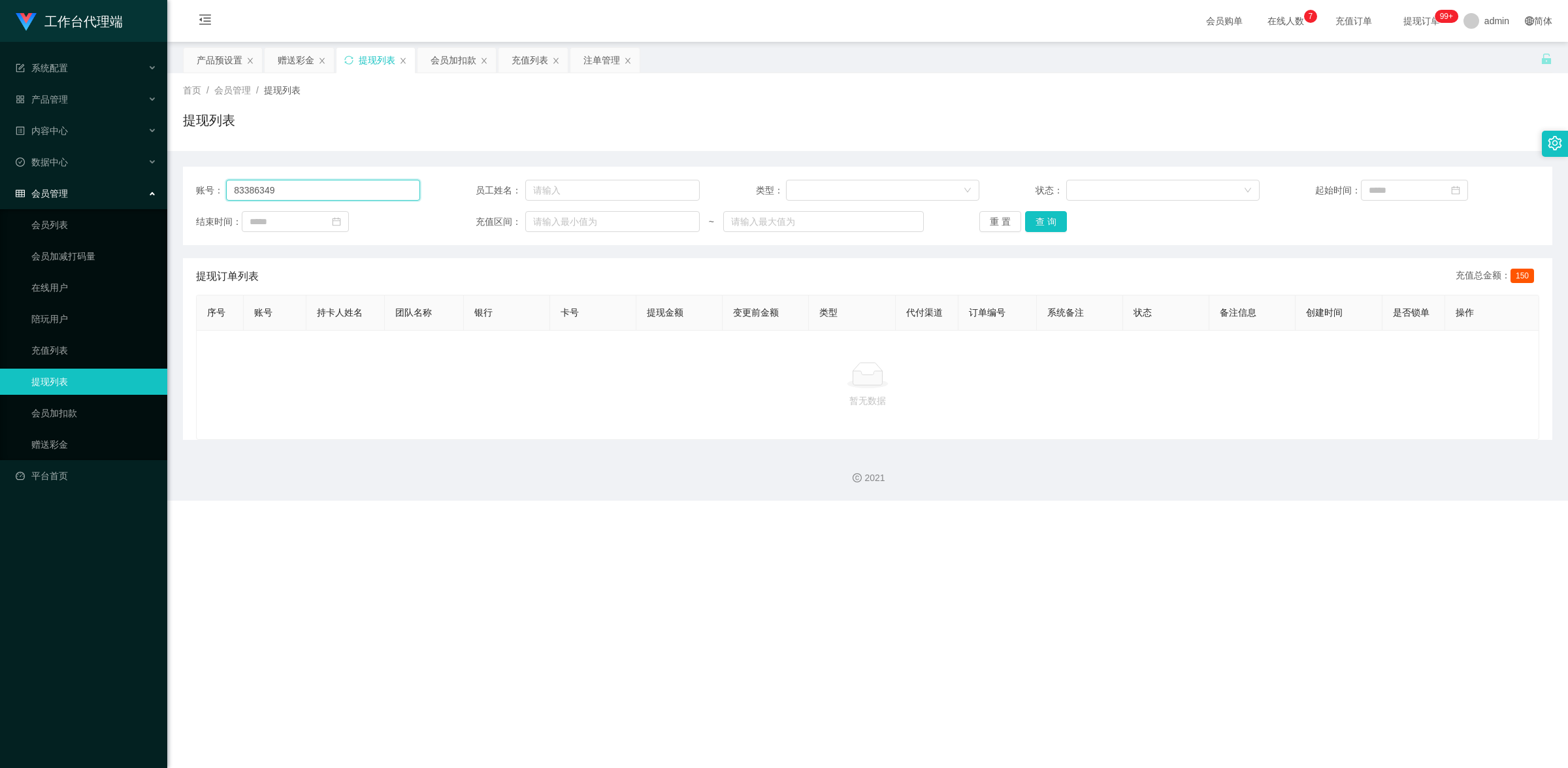
click at [342, 195] on input "83386349" at bounding box center [322, 189] width 193 height 21
paste input "qann315"
type input "qann315"
click at [1053, 218] on button "查 询" at bounding box center [1045, 220] width 42 height 21
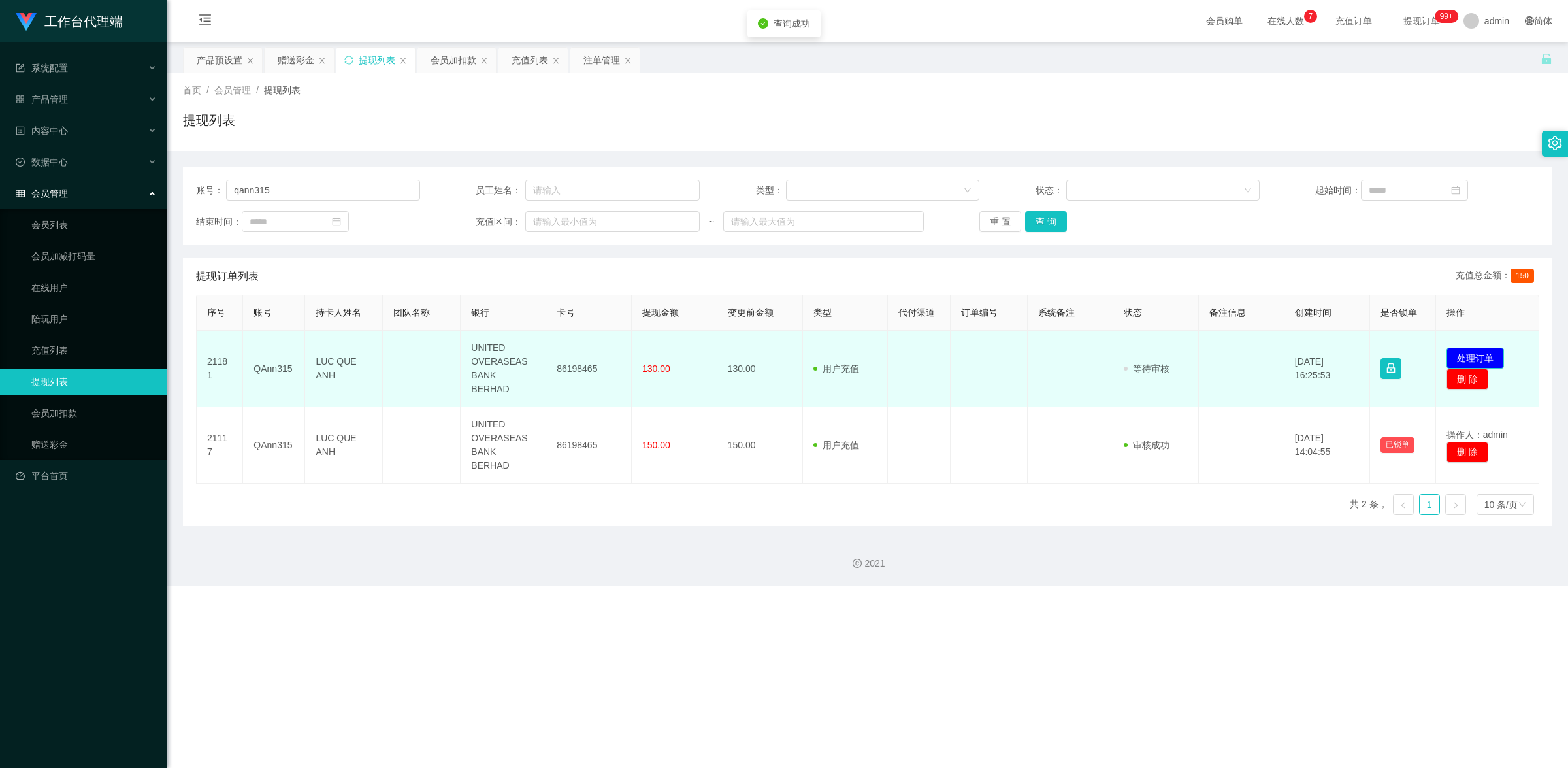
click at [1468, 350] on button "处理订单" at bounding box center [1475, 358] width 58 height 21
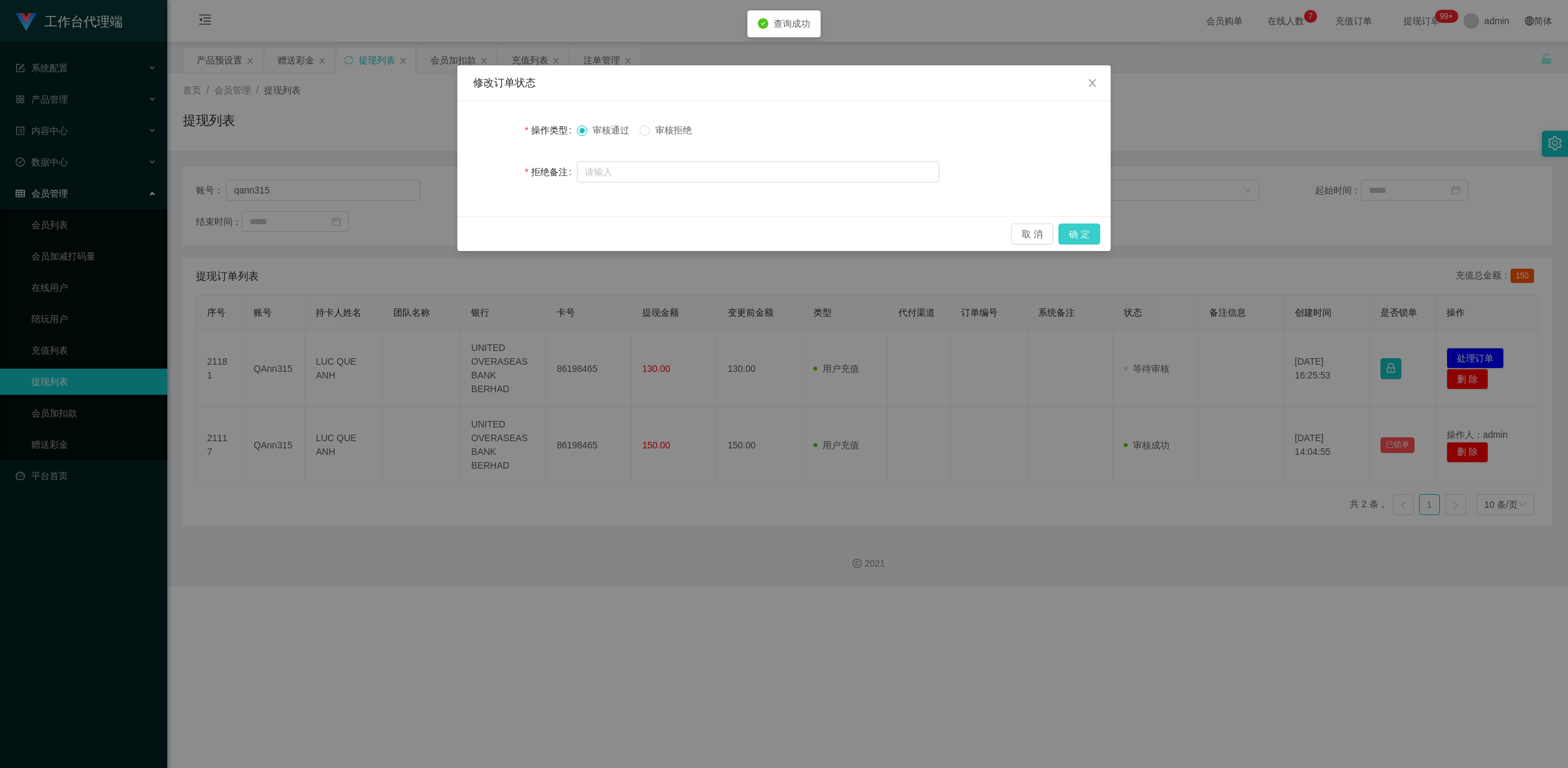
click at [1077, 236] on button "确 定" at bounding box center [1078, 233] width 42 height 21
